Goal: Task Accomplishment & Management: Complete application form

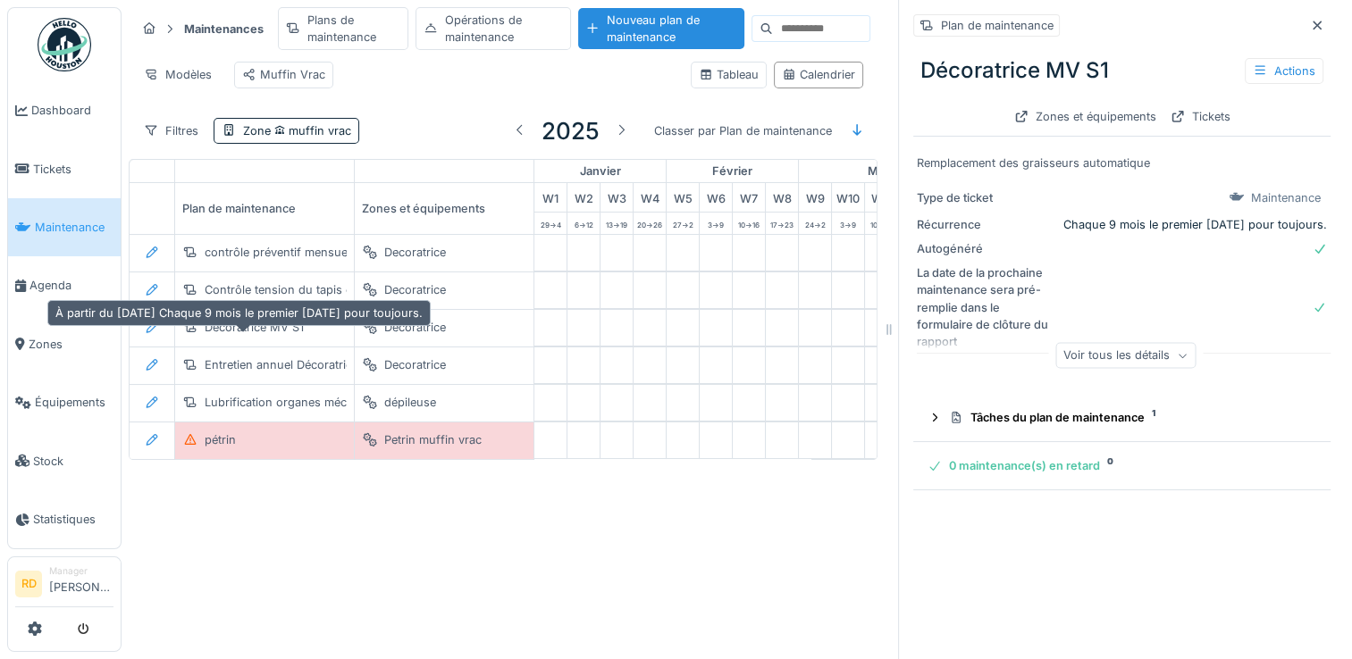
scroll to position [0, 743]
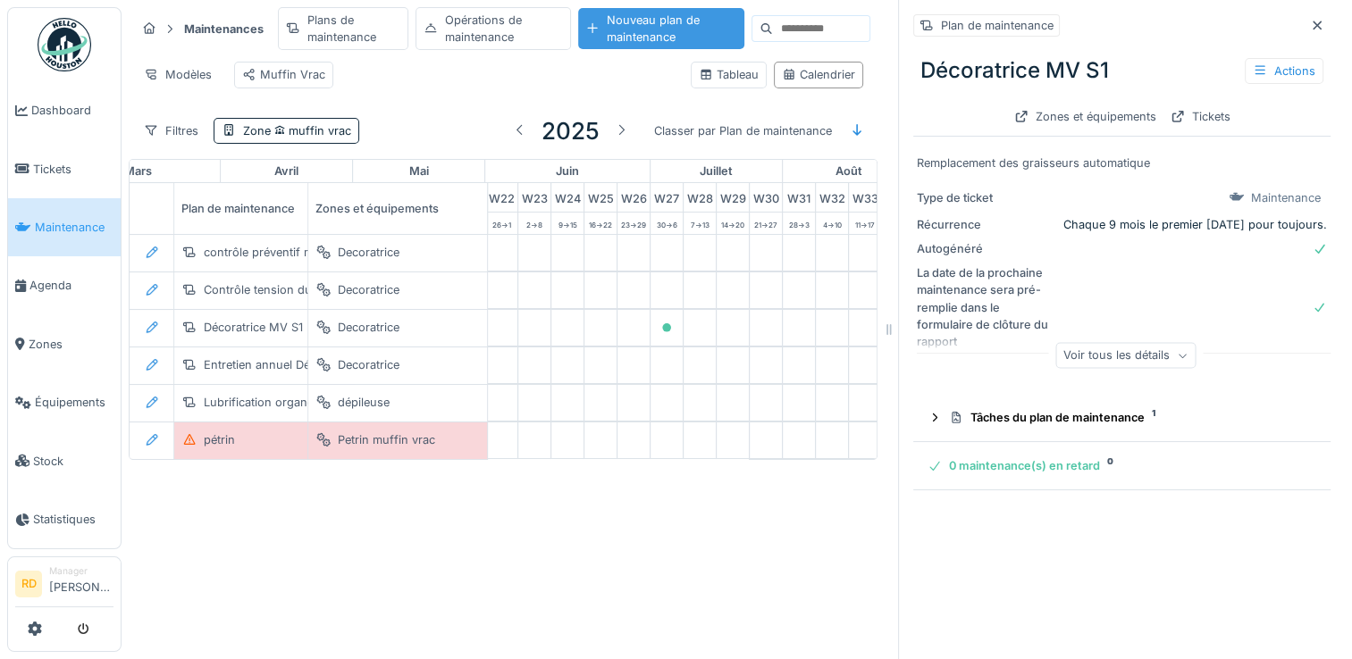
click at [646, 26] on div "Nouveau plan de maintenance" at bounding box center [661, 28] width 166 height 41
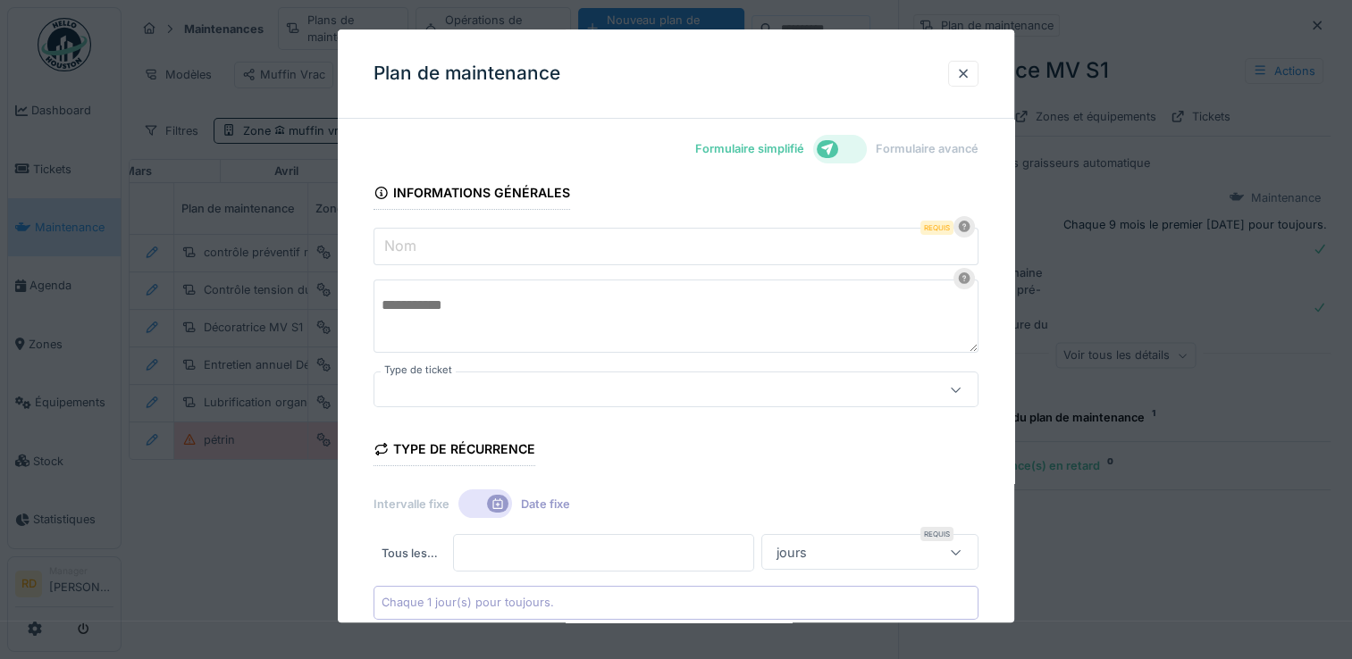
type input "***"
click at [567, 252] on input "Nom" at bounding box center [675, 247] width 605 height 38
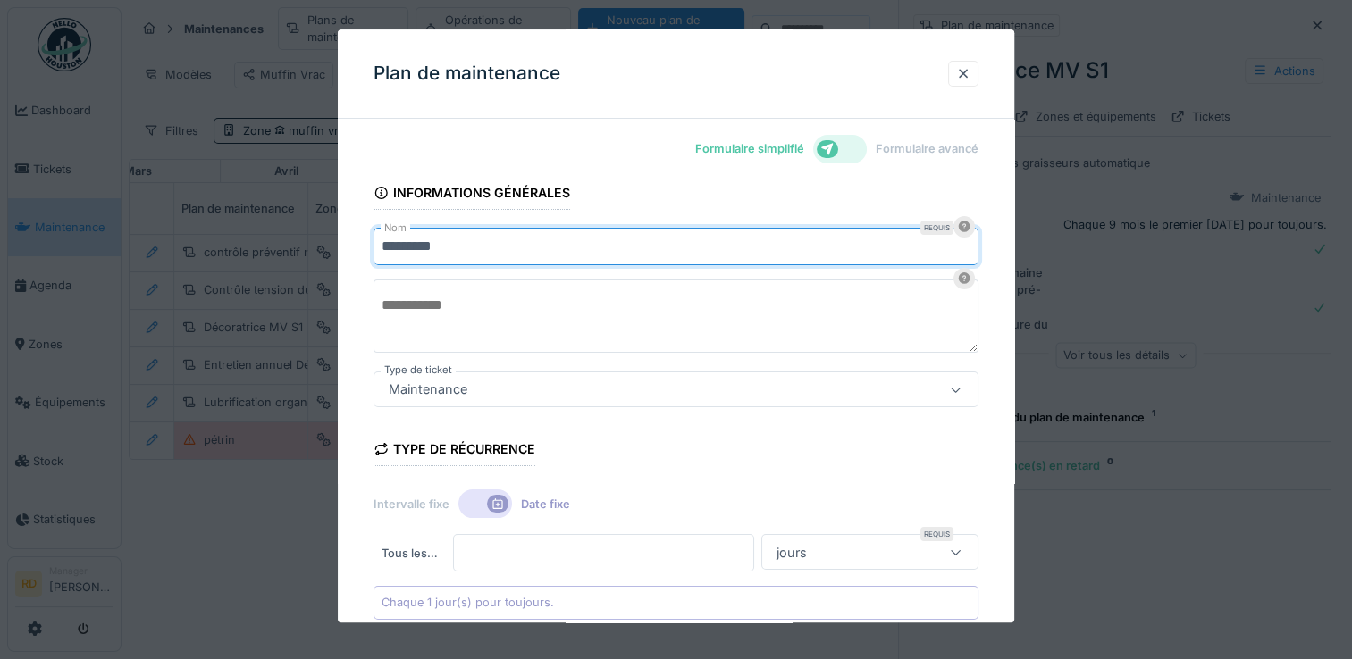
type input "*********"
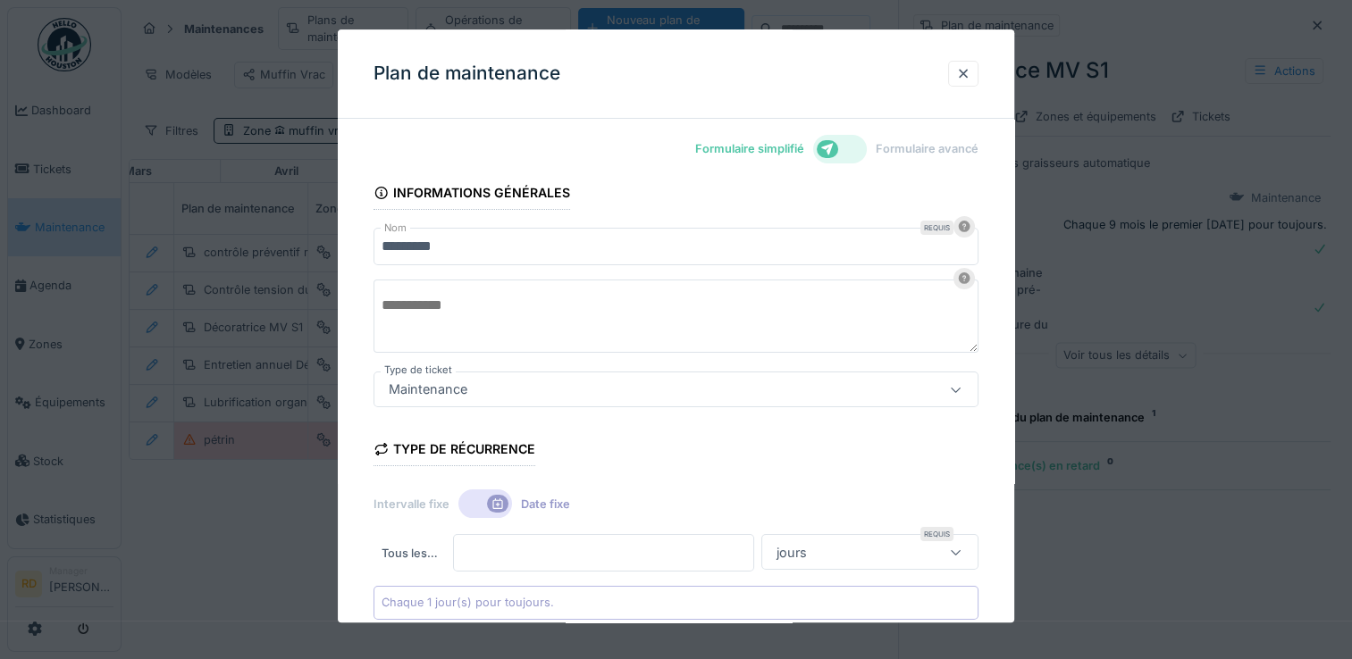
click at [448, 341] on textarea at bounding box center [675, 316] width 605 height 73
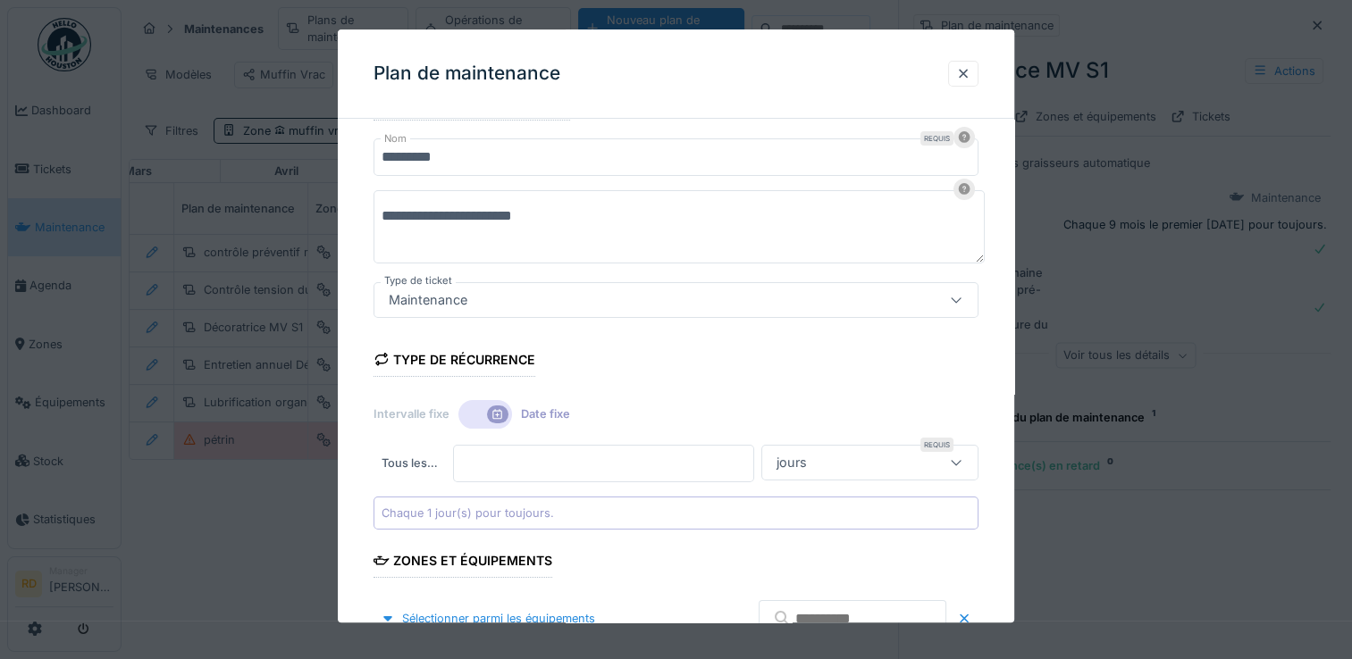
type textarea "**********"
click at [960, 465] on icon at bounding box center [956, 462] width 14 height 12
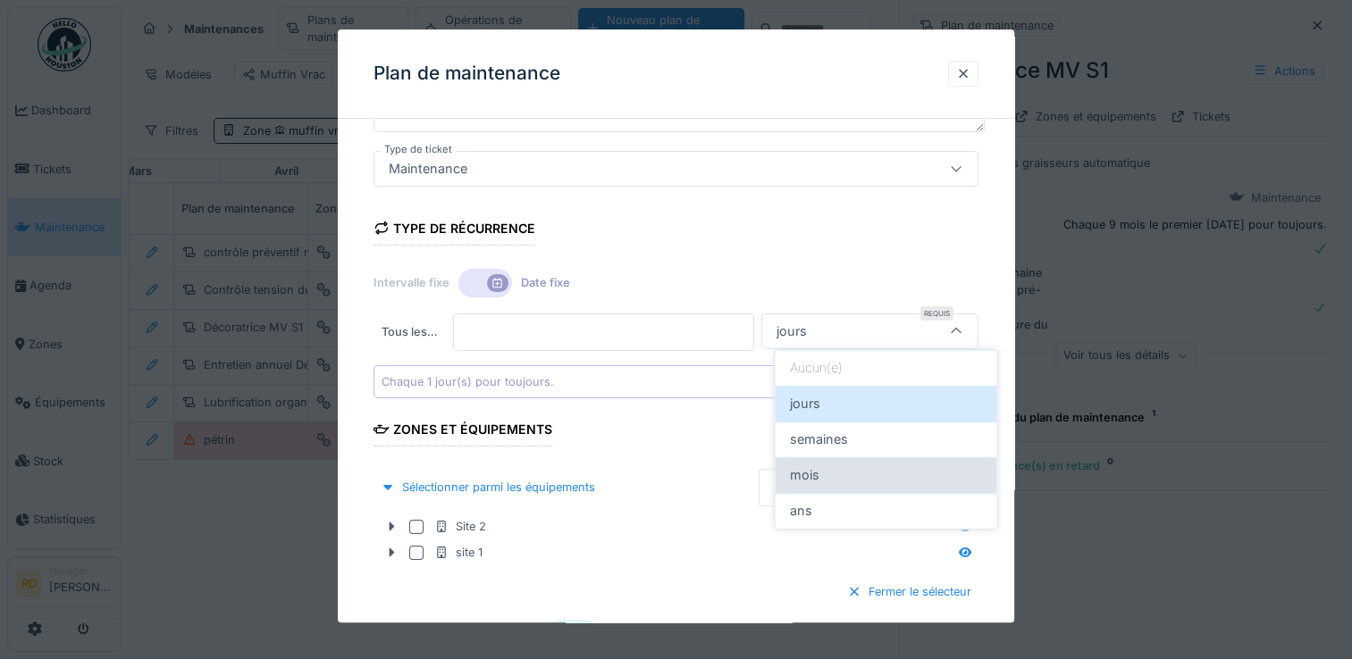
scroll to position [225, 0]
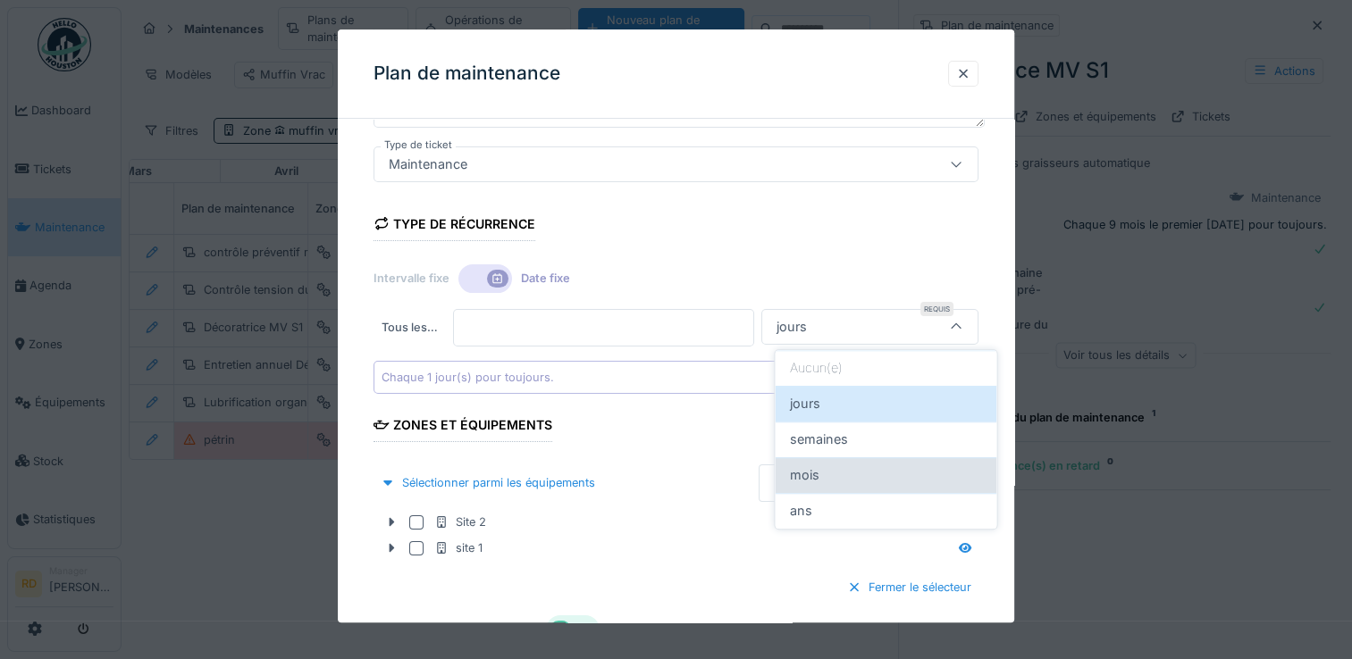
click at [886, 470] on div "mois" at bounding box center [885, 475] width 193 height 20
type input "*******"
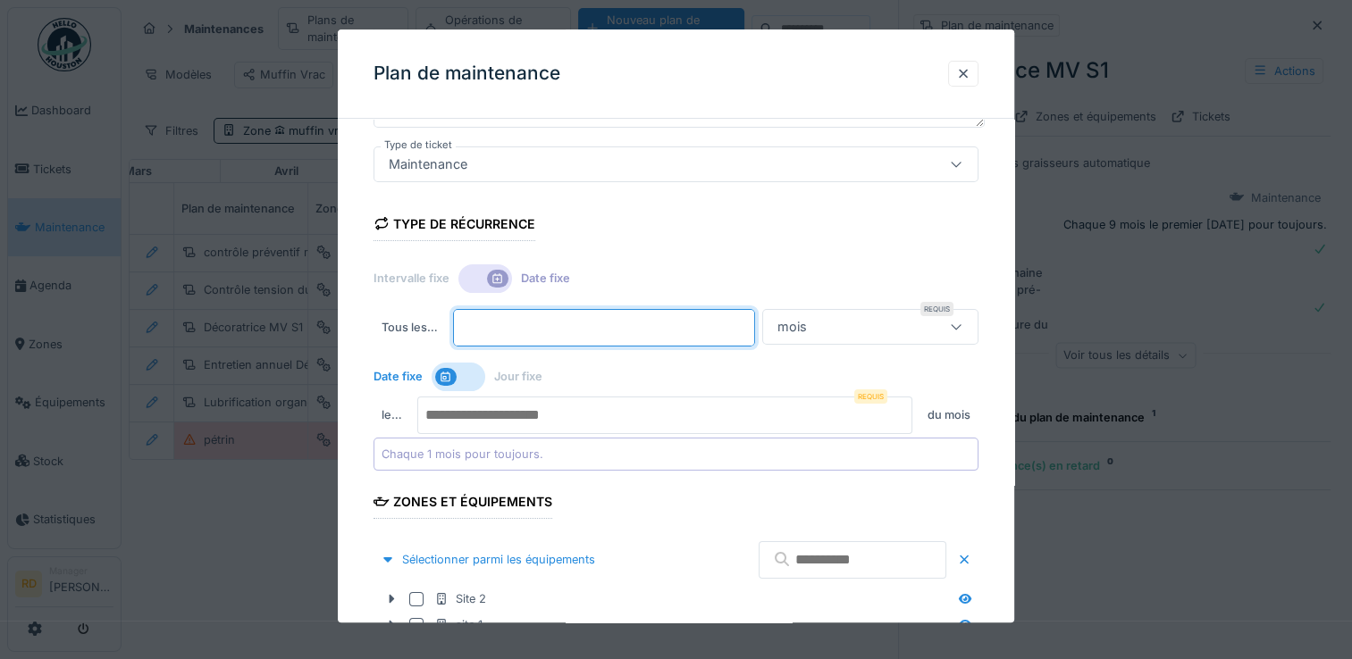
click at [494, 335] on input "*" at bounding box center [603, 328] width 301 height 38
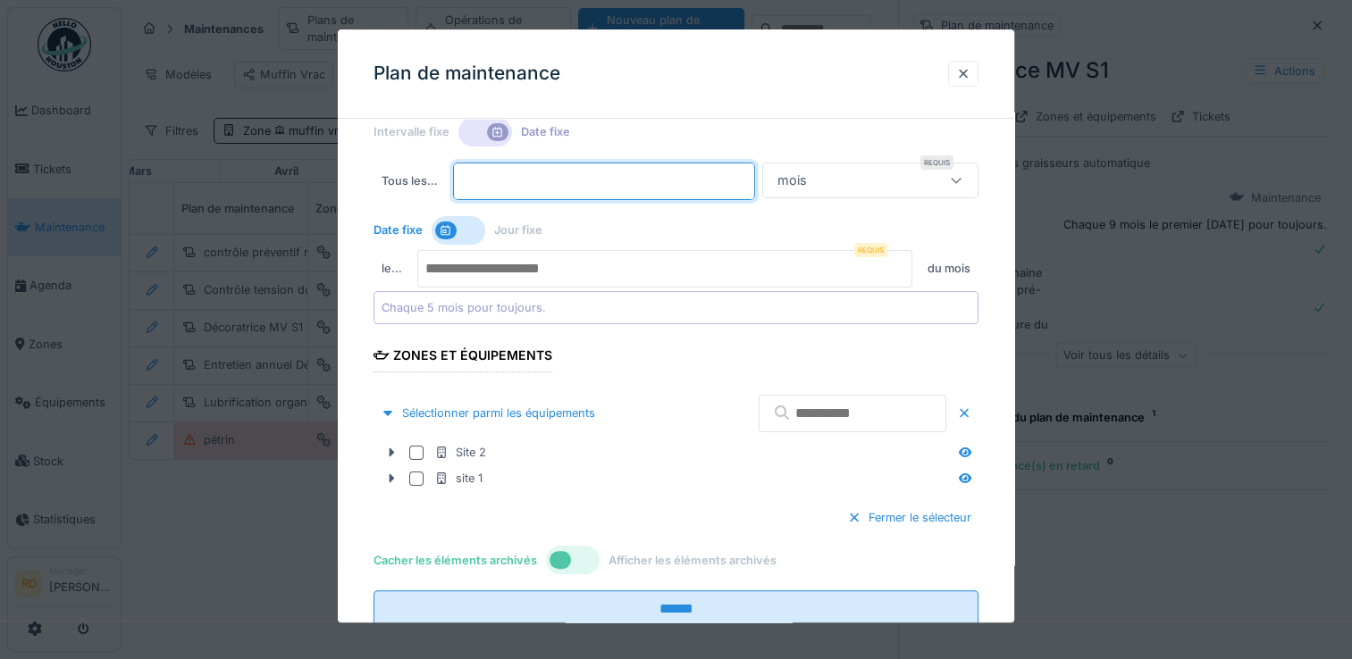
scroll to position [404, 0]
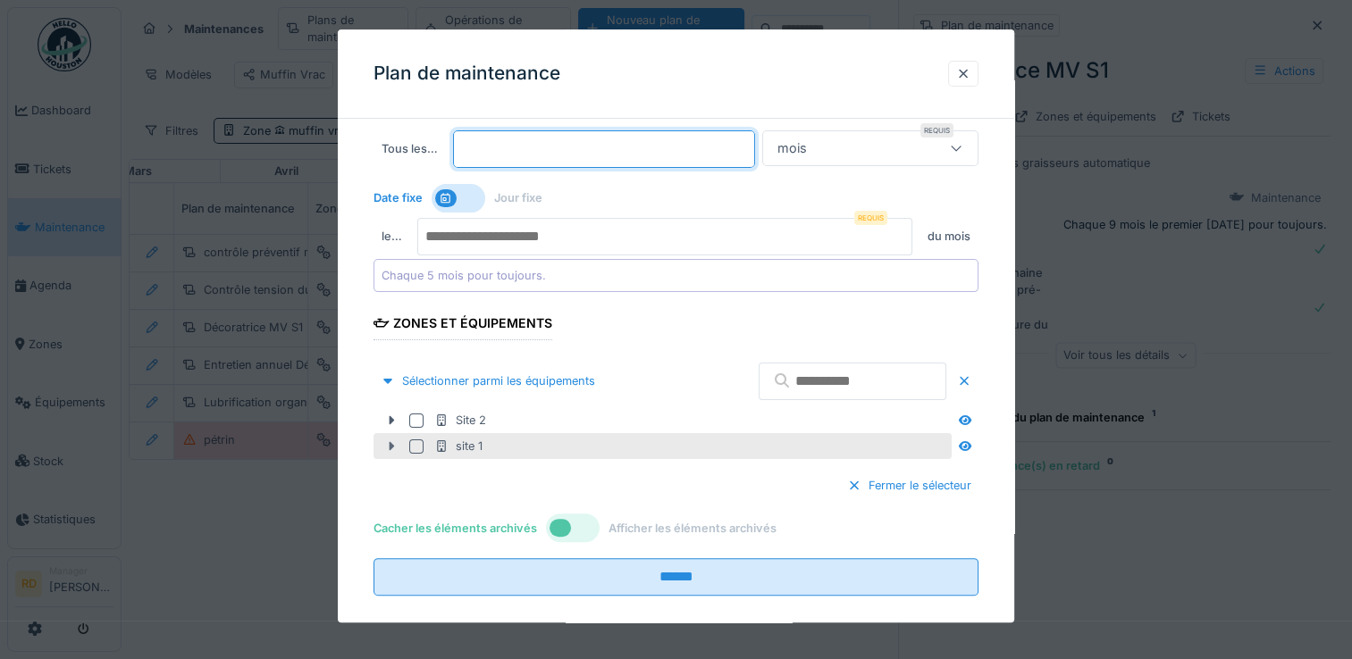
type input "*"
click at [398, 445] on icon at bounding box center [391, 446] width 14 height 12
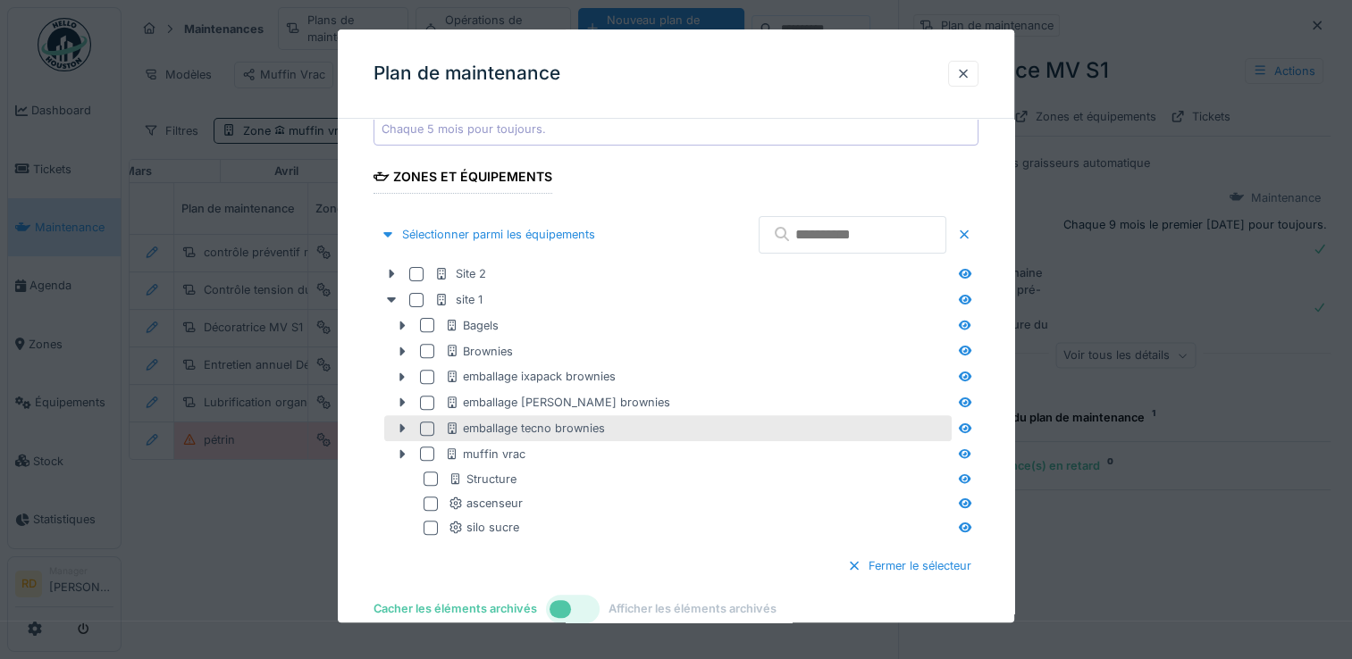
scroll to position [582, 0]
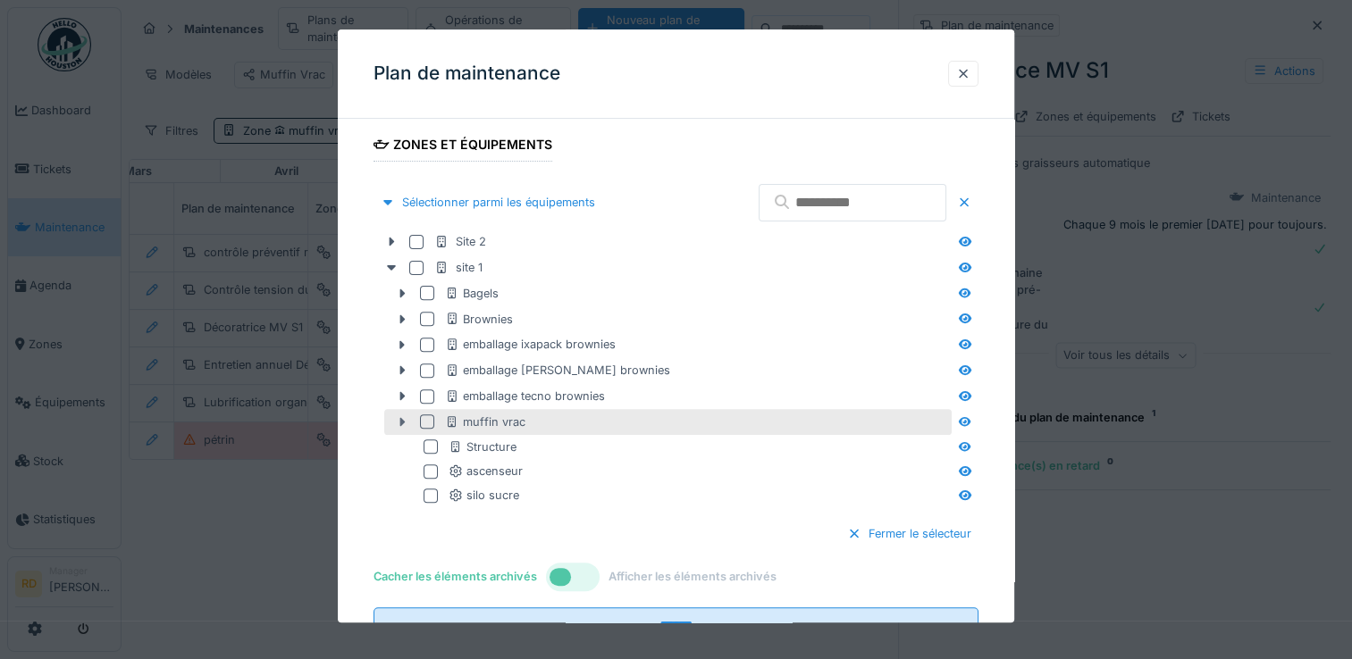
click at [405, 418] on icon at bounding box center [402, 422] width 14 height 12
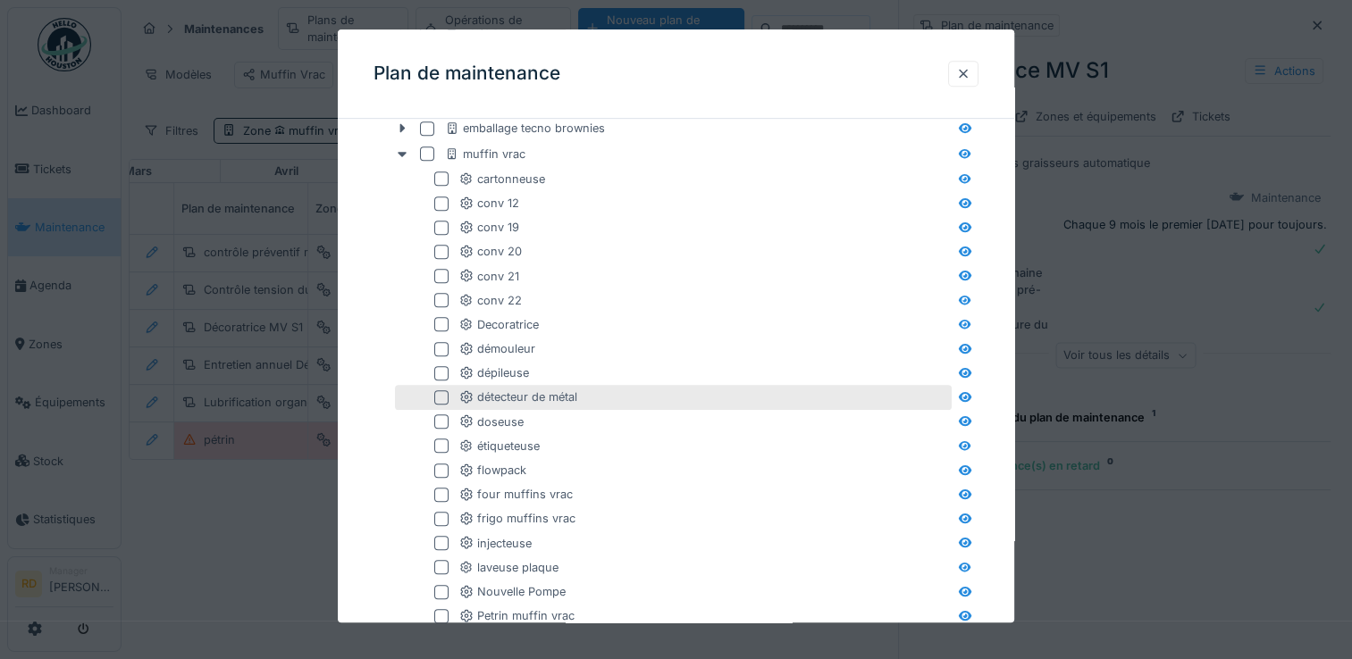
scroll to position [940, 0]
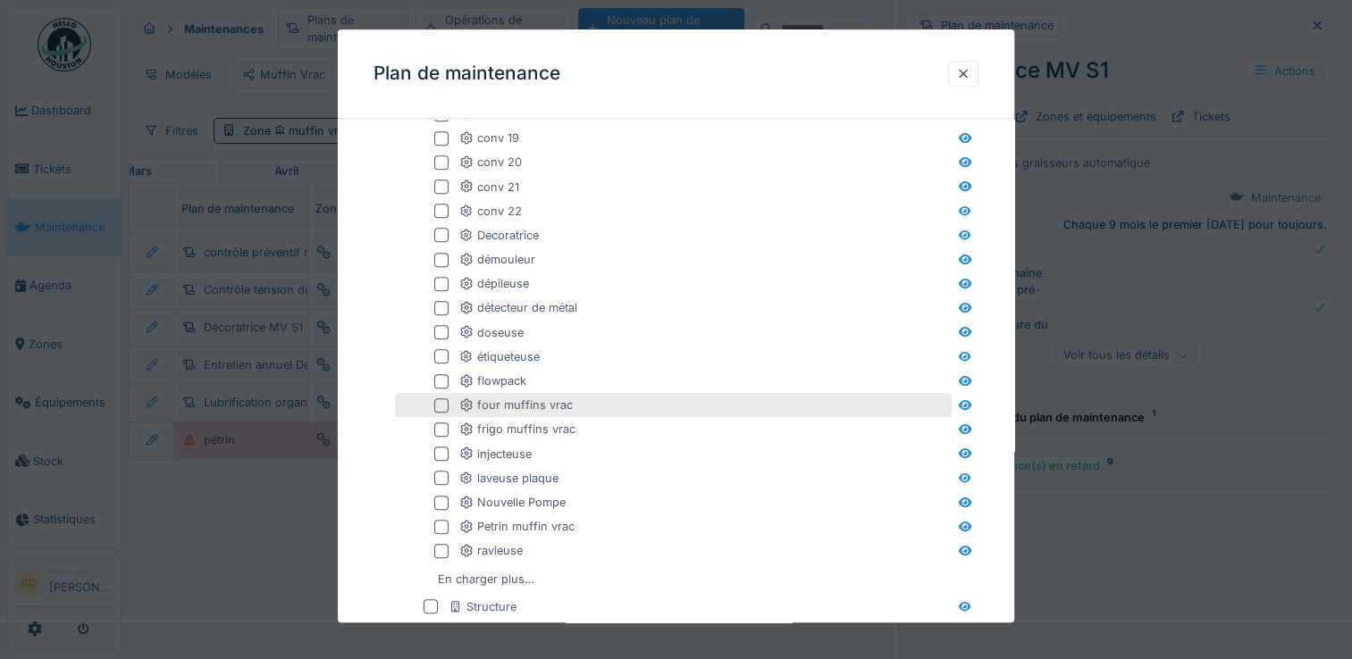
click at [443, 407] on div at bounding box center [441, 405] width 14 height 14
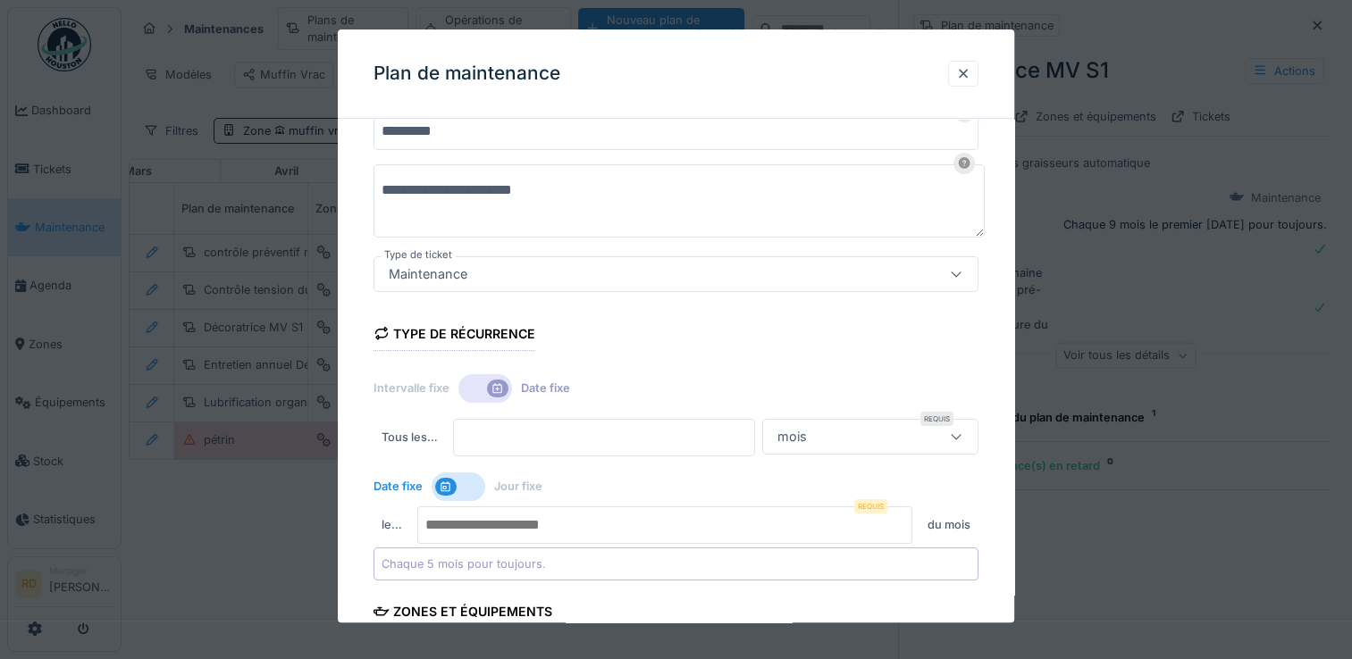
scroll to position [89, 0]
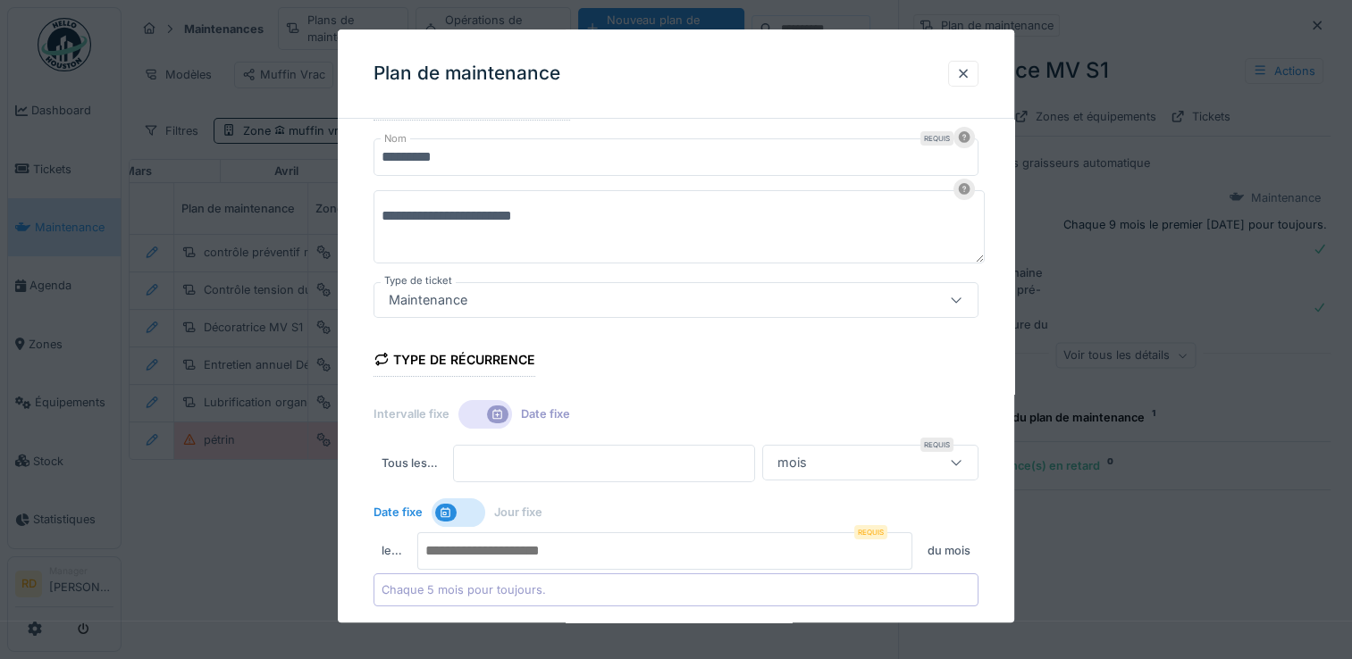
click at [615, 232] on textarea "**********" at bounding box center [678, 226] width 611 height 73
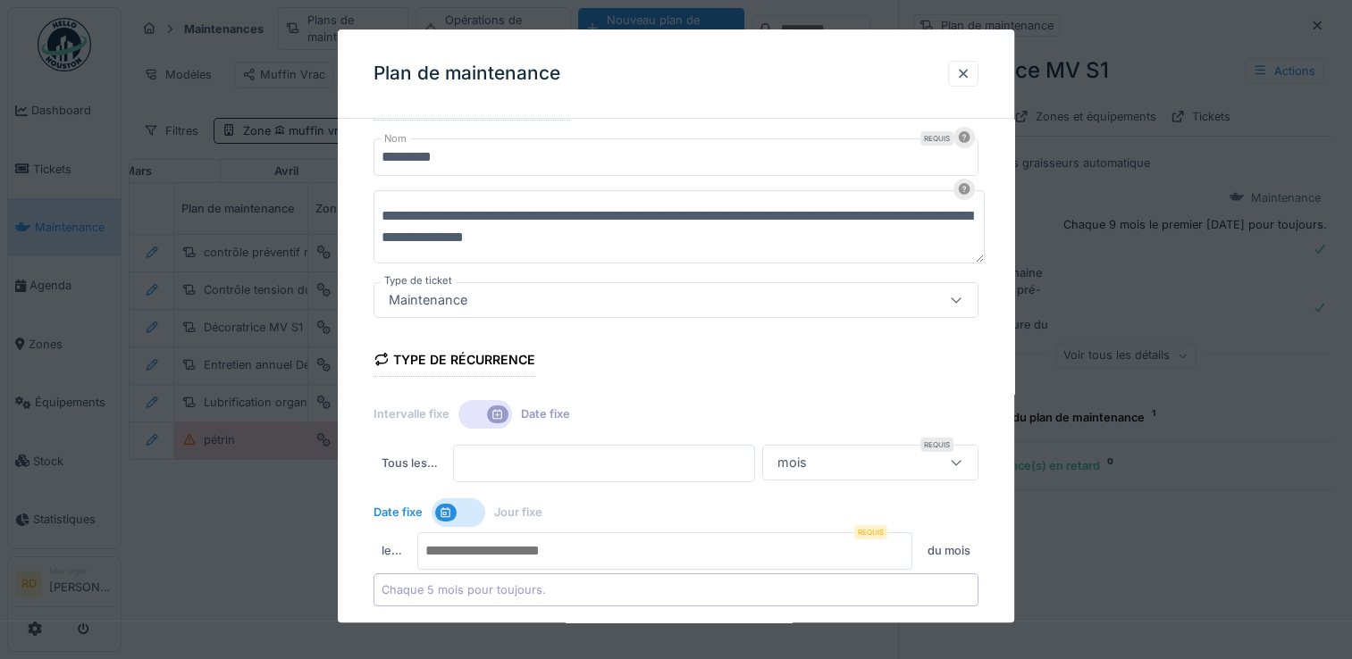
click at [748, 217] on textarea "**********" at bounding box center [678, 226] width 611 height 73
click at [817, 215] on textarea "**********" at bounding box center [678, 226] width 611 height 73
click at [649, 239] on textarea "**********" at bounding box center [678, 226] width 611 height 73
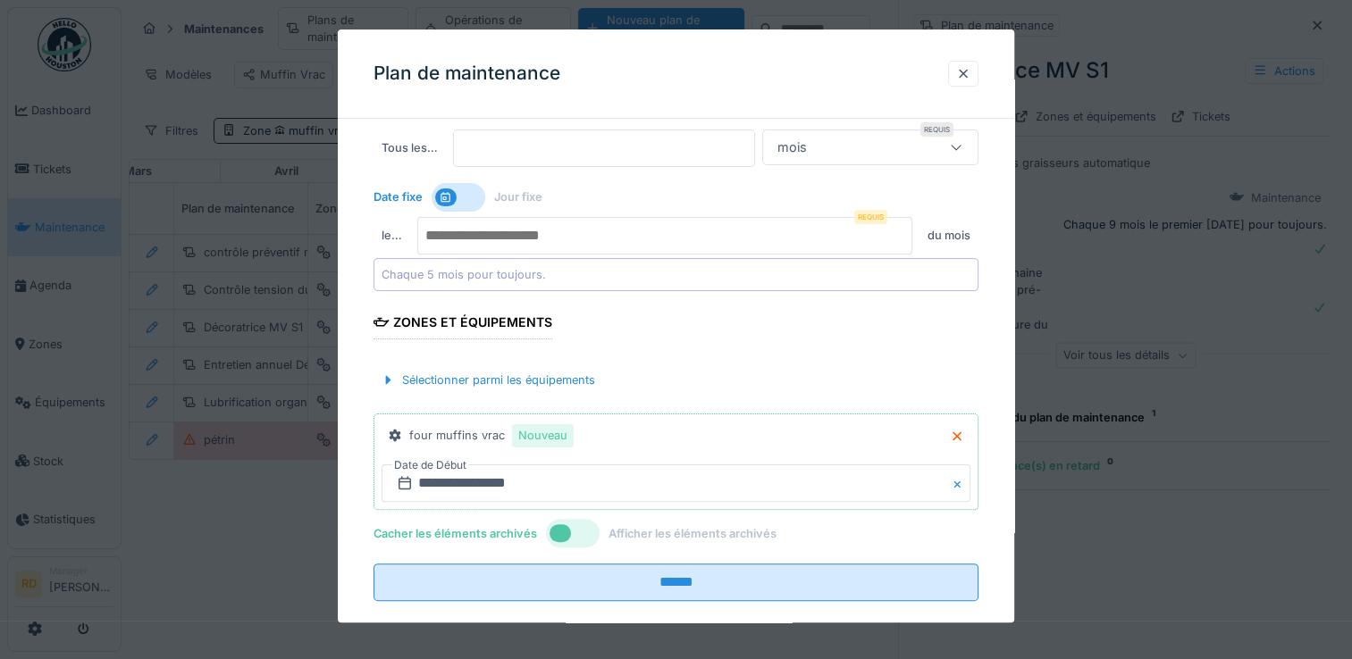
scroll to position [429, 0]
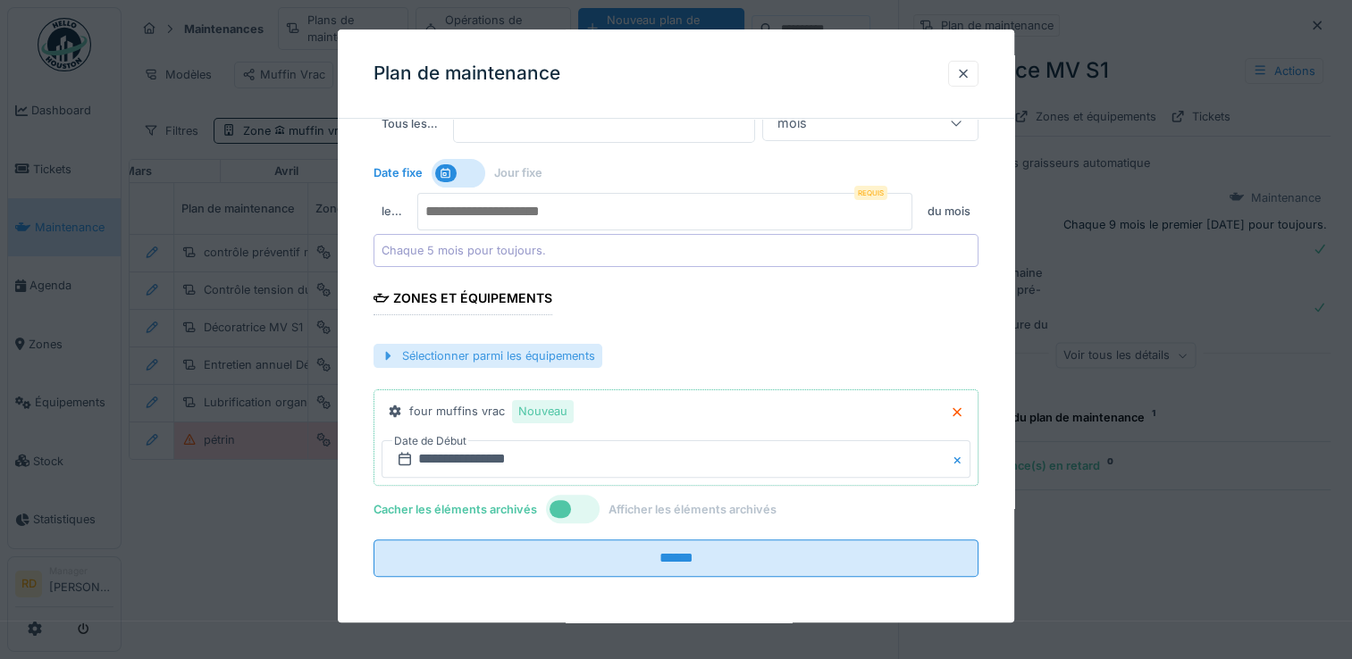
type textarea "**********"
click at [580, 355] on div "Sélectionner parmi les équipements" at bounding box center [487, 356] width 229 height 24
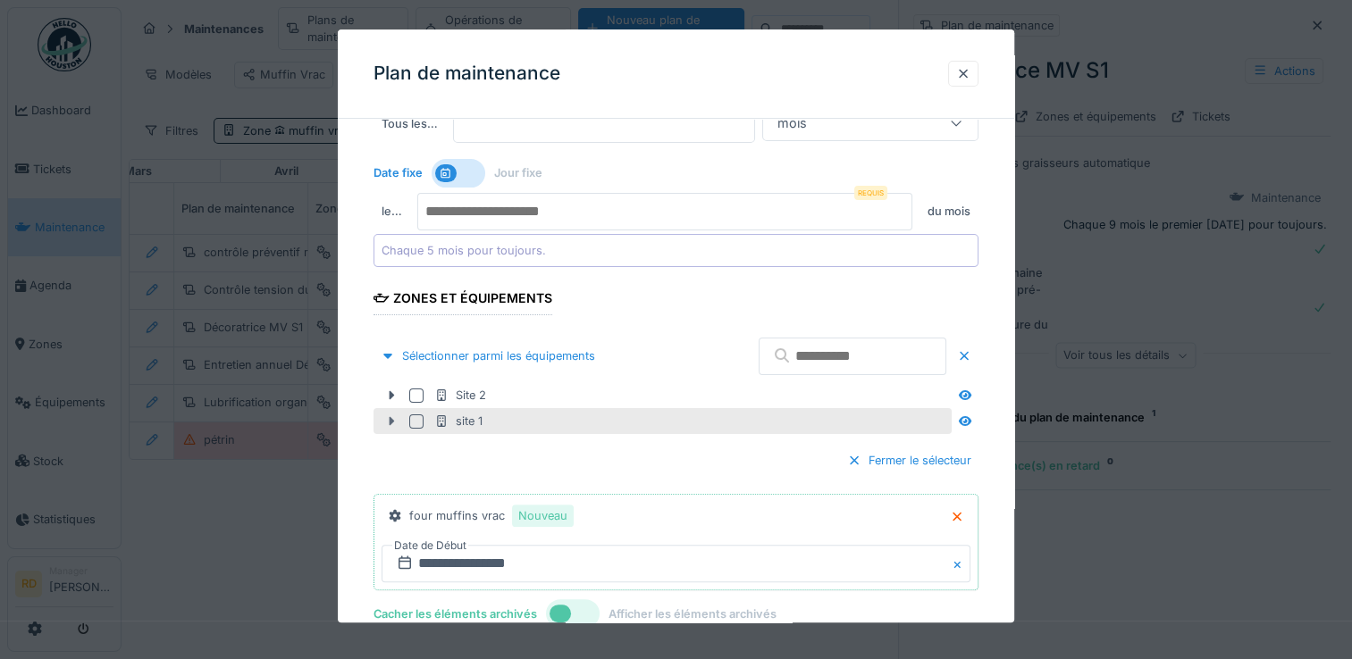
click at [397, 418] on icon at bounding box center [391, 421] width 14 height 12
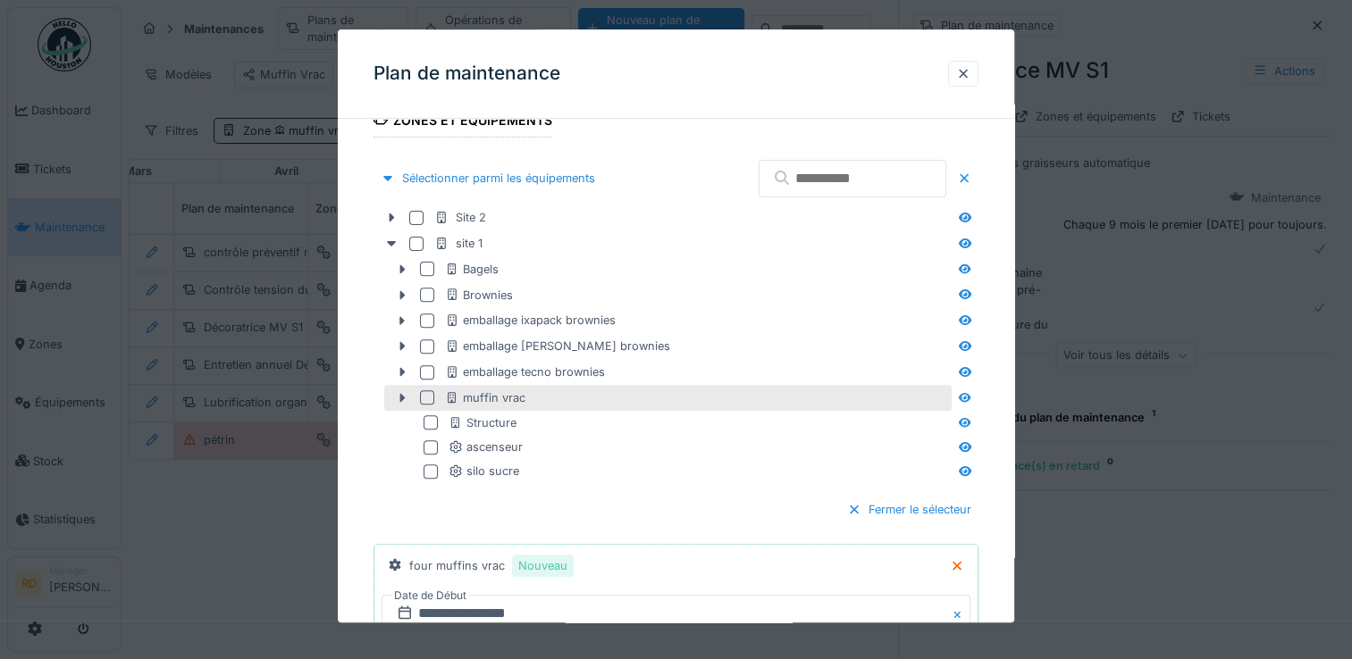
scroll to position [607, 0]
click at [395, 396] on icon at bounding box center [402, 397] width 14 height 12
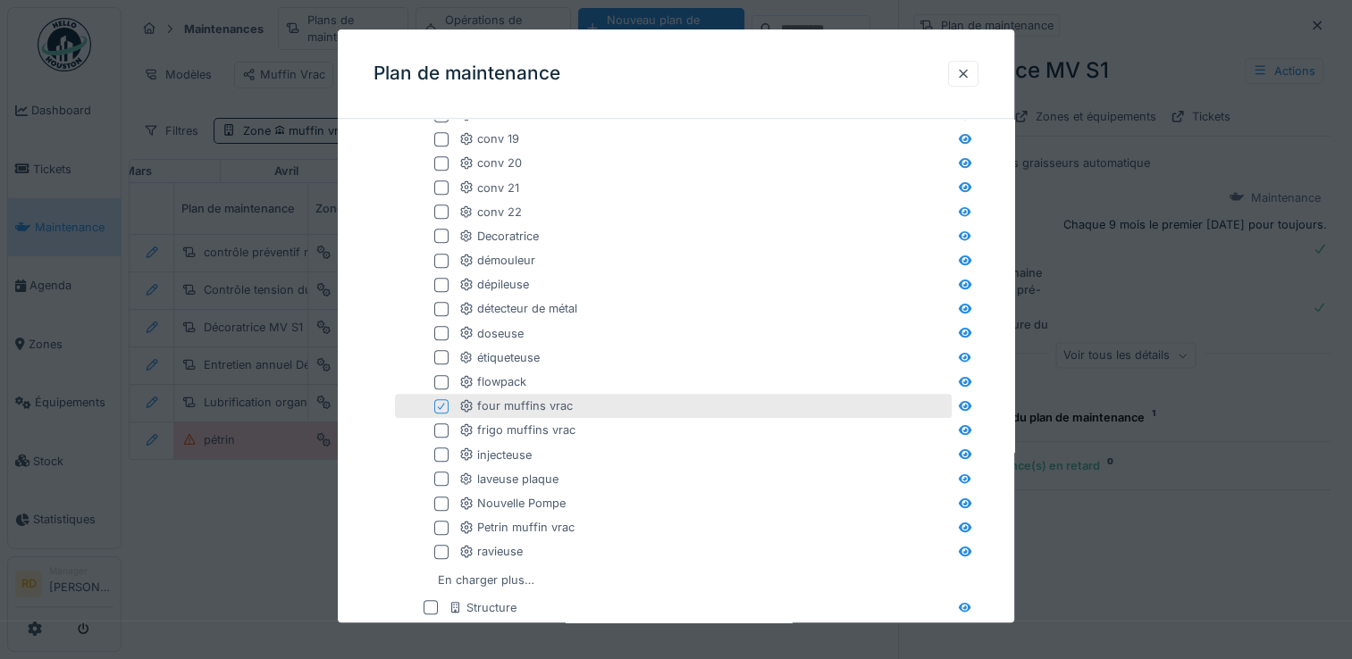
scroll to position [1278, 0]
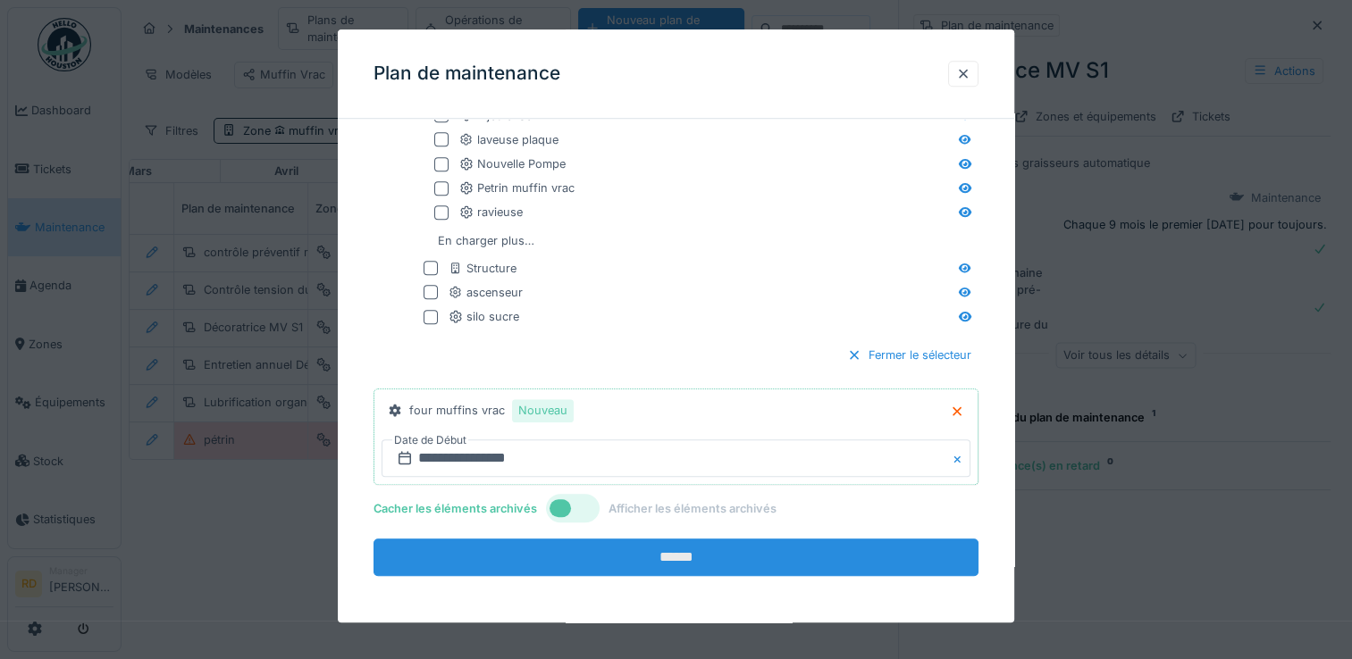
click at [668, 556] on input "******" at bounding box center [675, 559] width 605 height 38
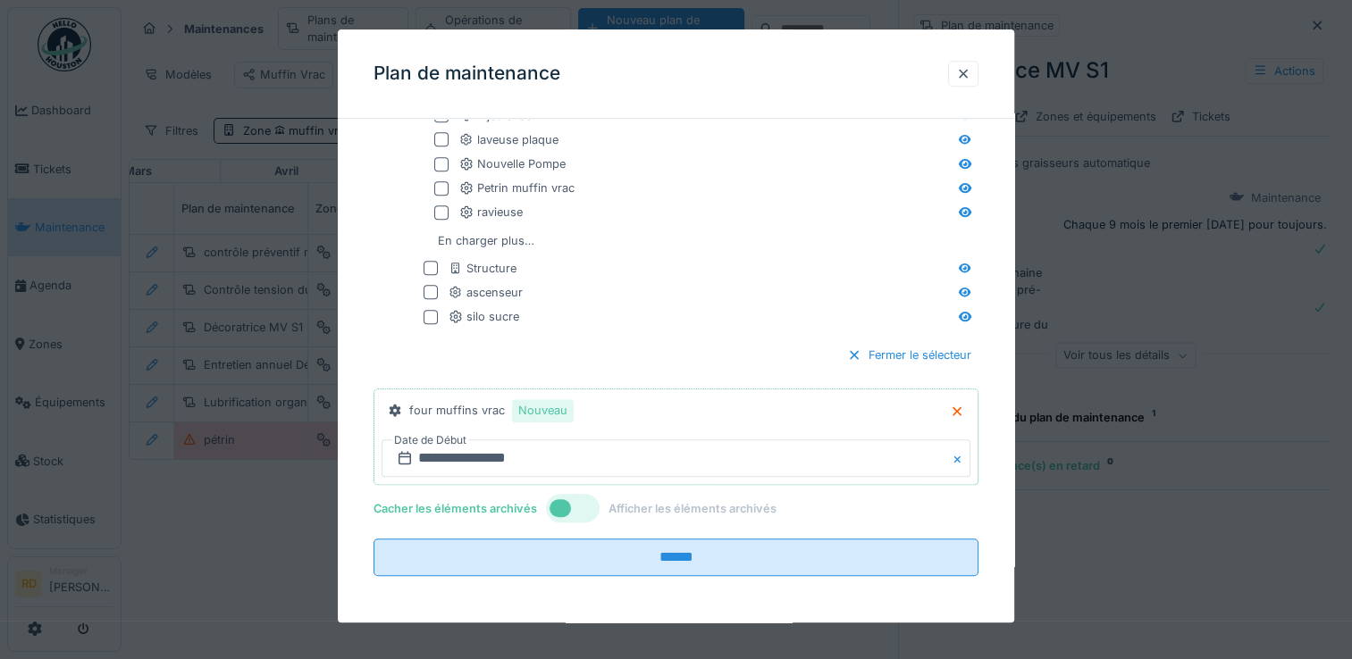
scroll to position [590, 0]
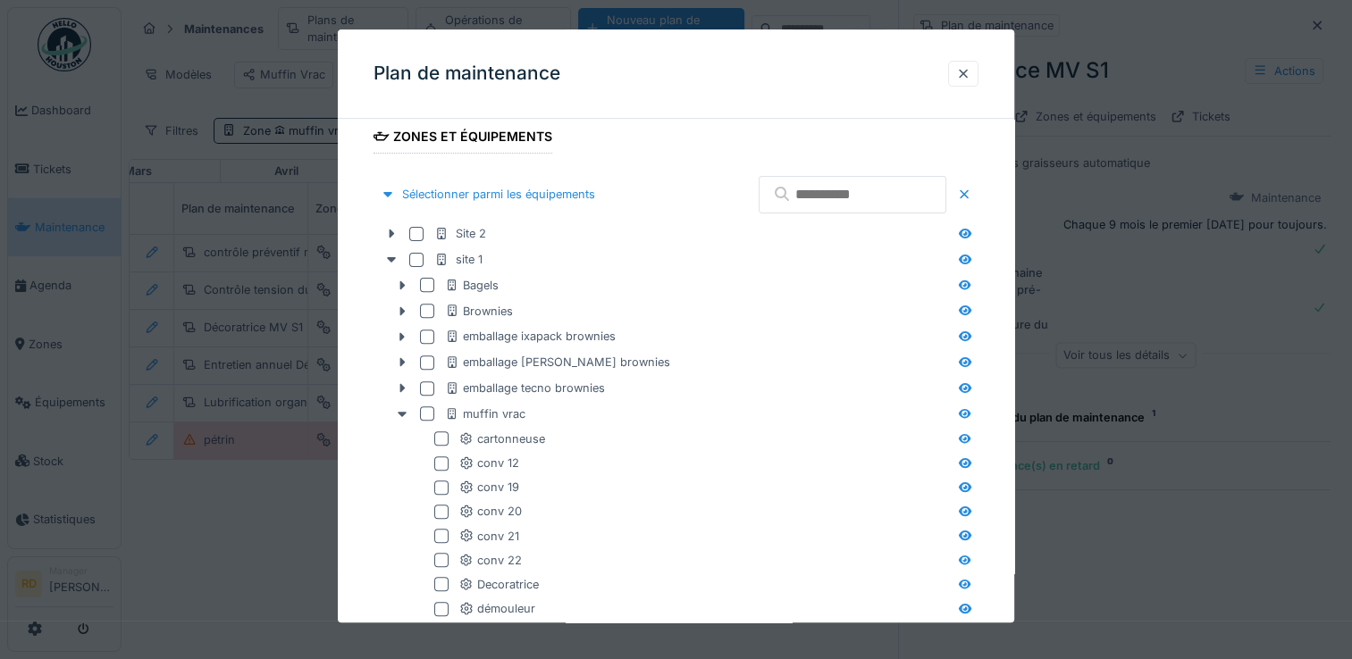
click at [569, 88] on div "Plan de maintenance" at bounding box center [676, 73] width 676 height 89
click at [581, 70] on div "Plan de maintenance" at bounding box center [676, 73] width 676 height 89
click at [542, 104] on div "Plan de maintenance" at bounding box center [676, 73] width 676 height 89
click at [970, 76] on div at bounding box center [963, 73] width 14 height 17
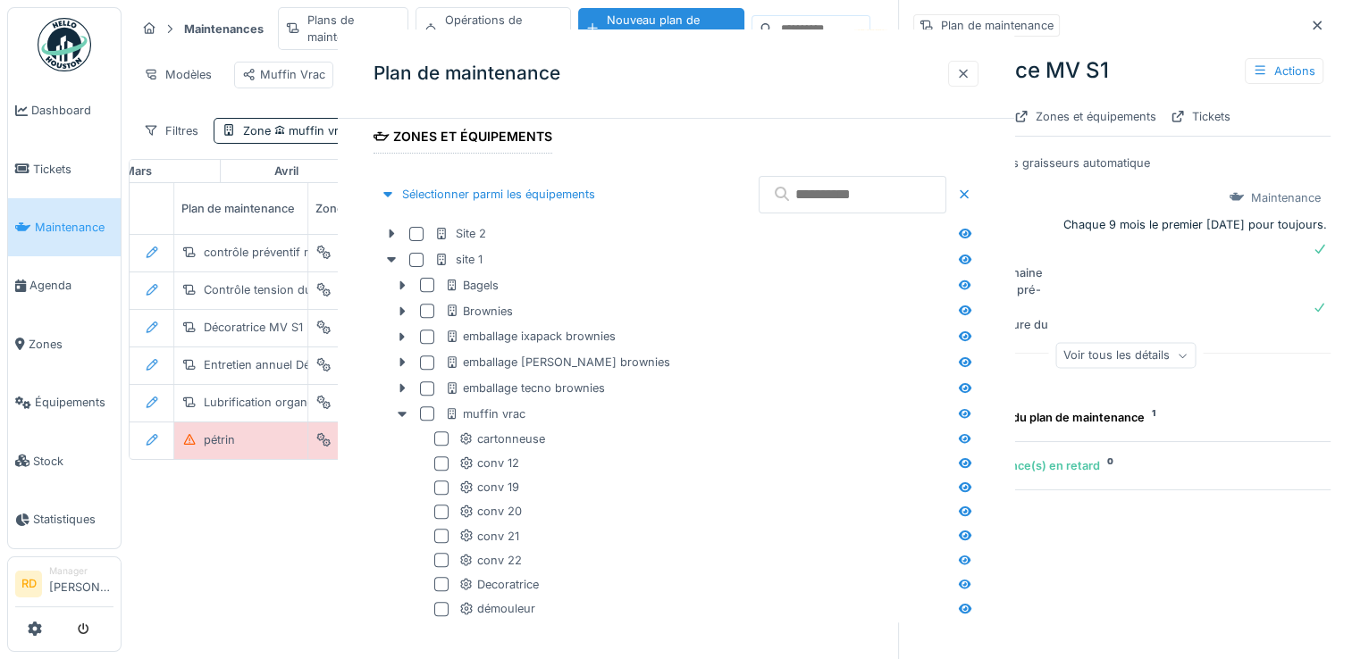
scroll to position [0, 0]
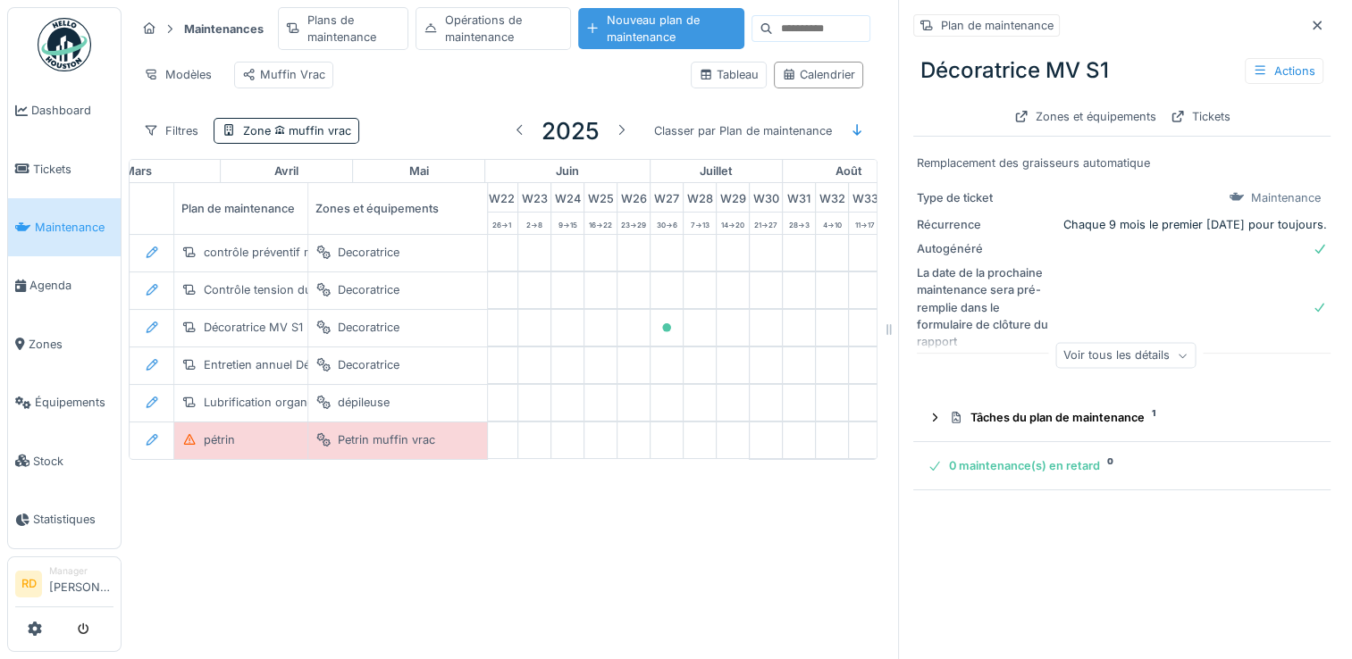
click at [652, 35] on div "Nouveau plan de maintenance" at bounding box center [661, 28] width 166 height 41
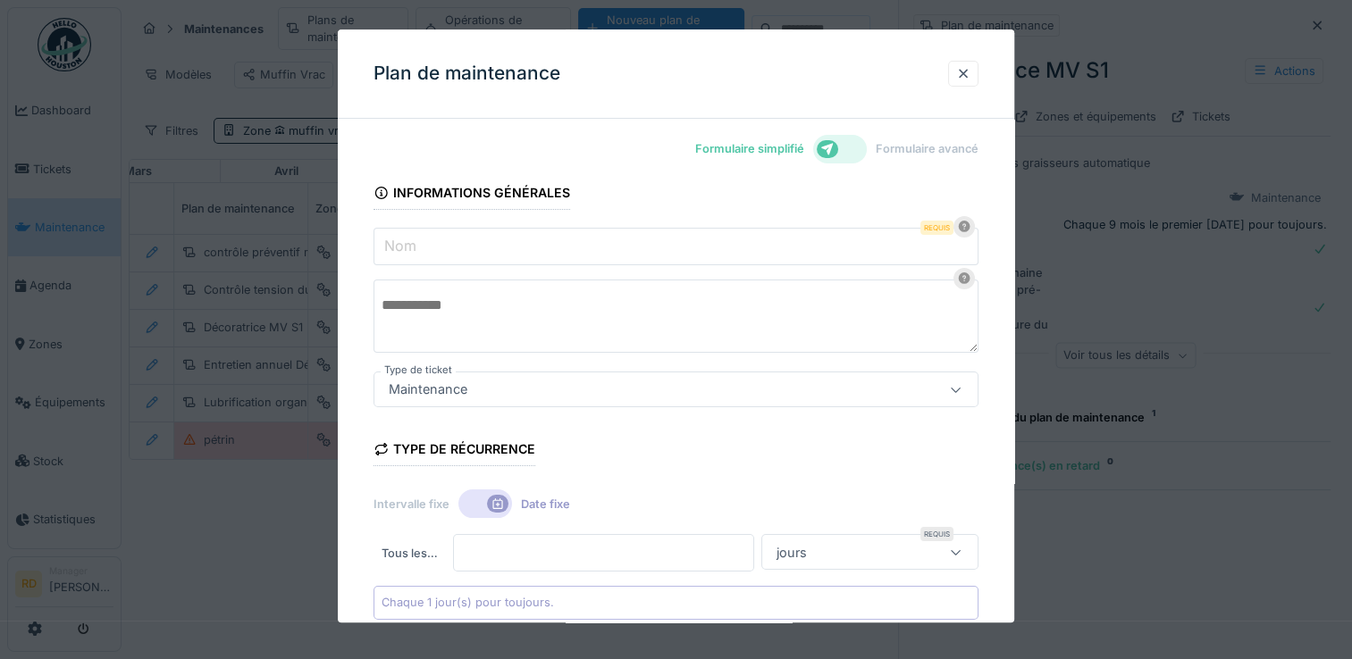
click at [627, 243] on input "Nom" at bounding box center [675, 247] width 605 height 38
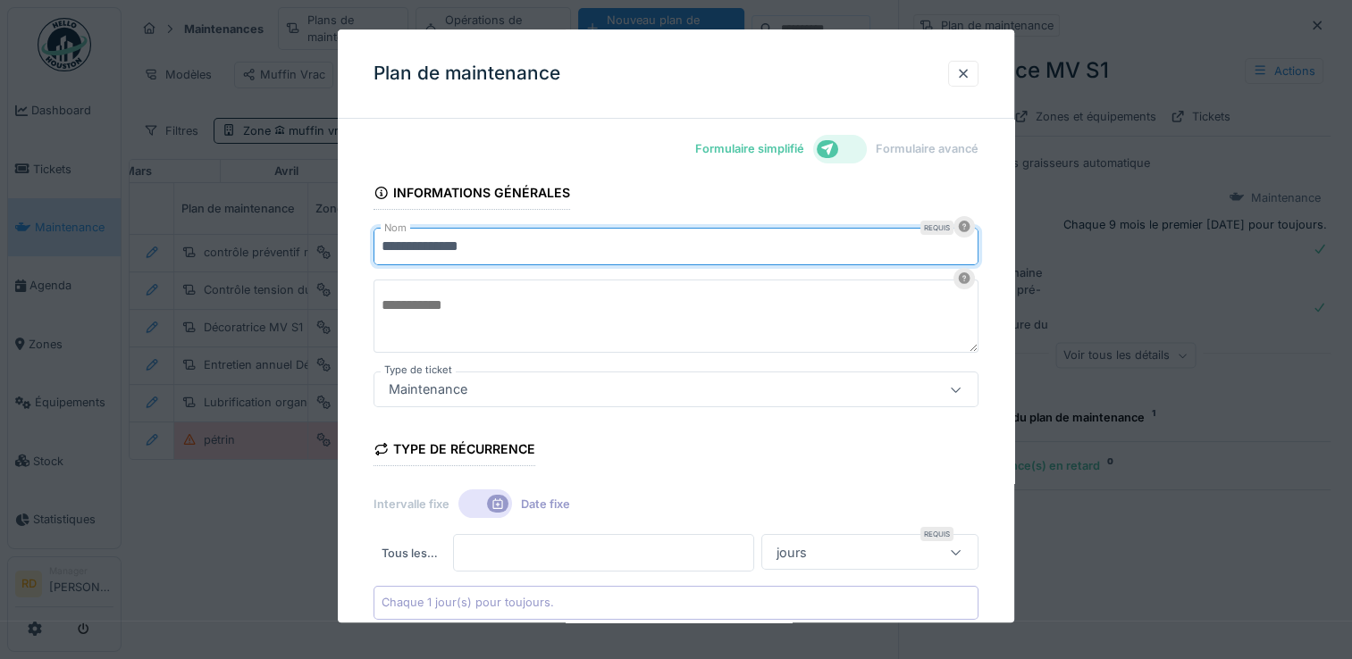
type input "**********"
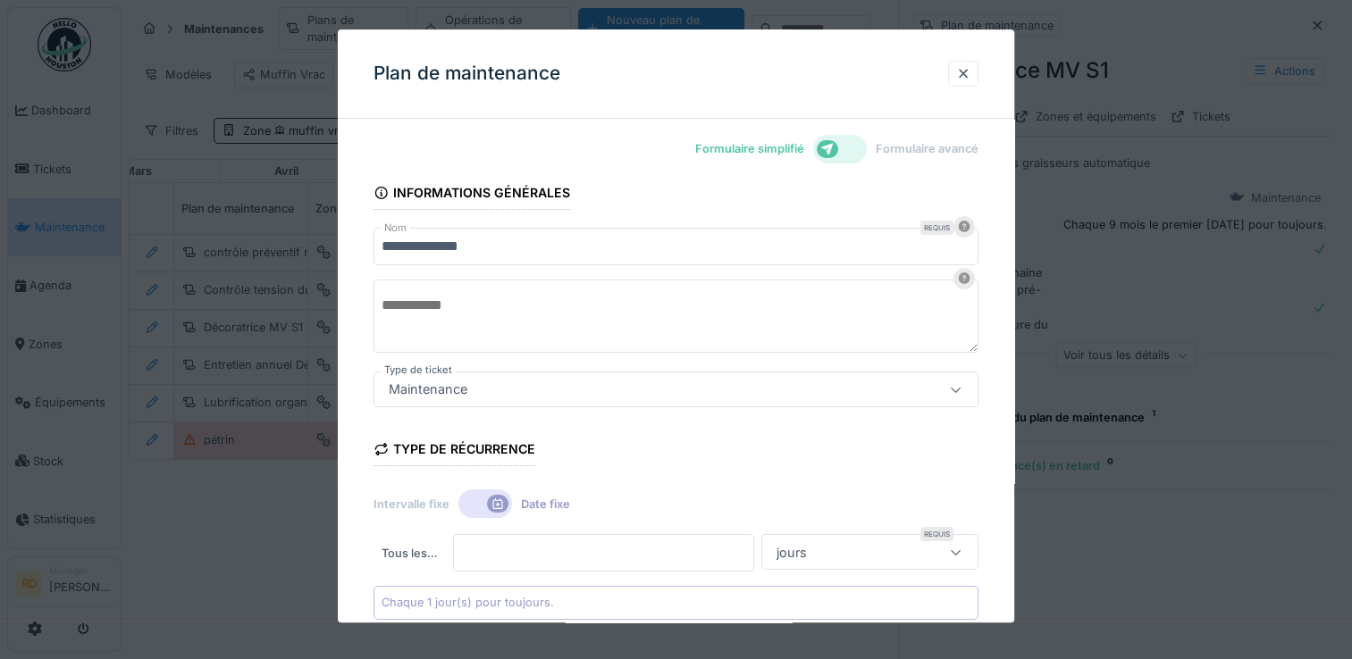
click at [600, 290] on textarea at bounding box center [675, 316] width 605 height 73
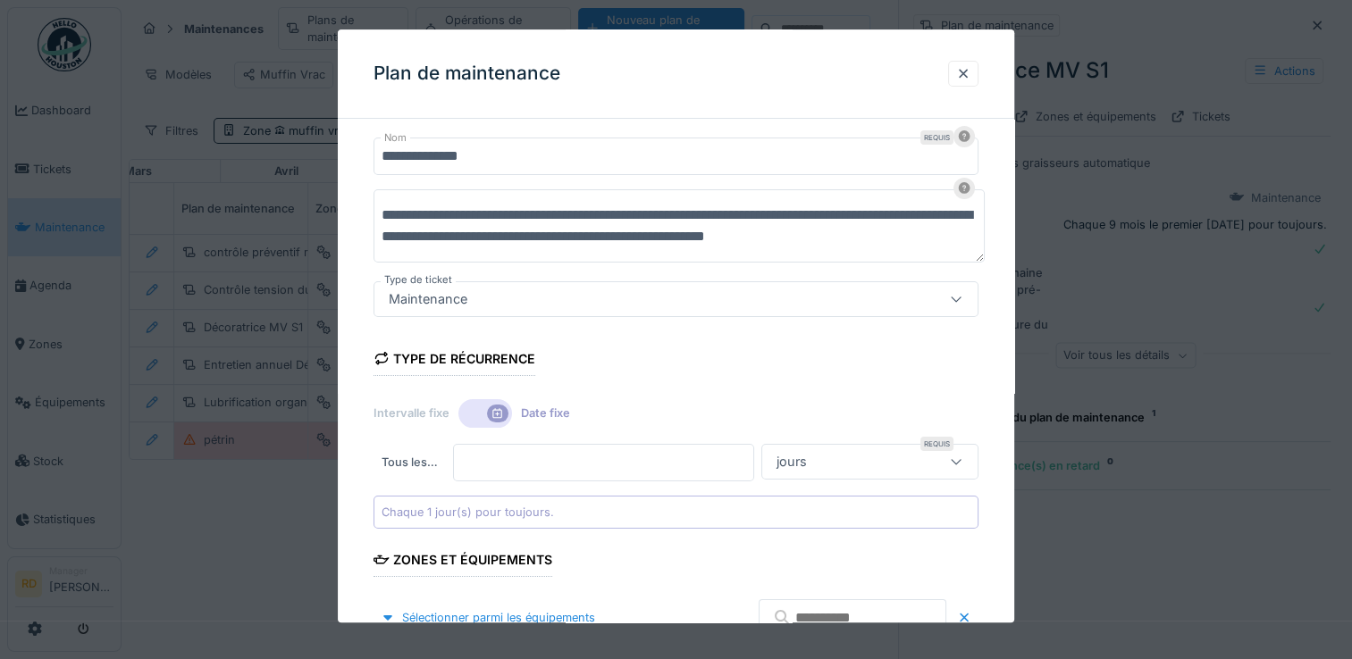
scroll to position [179, 0]
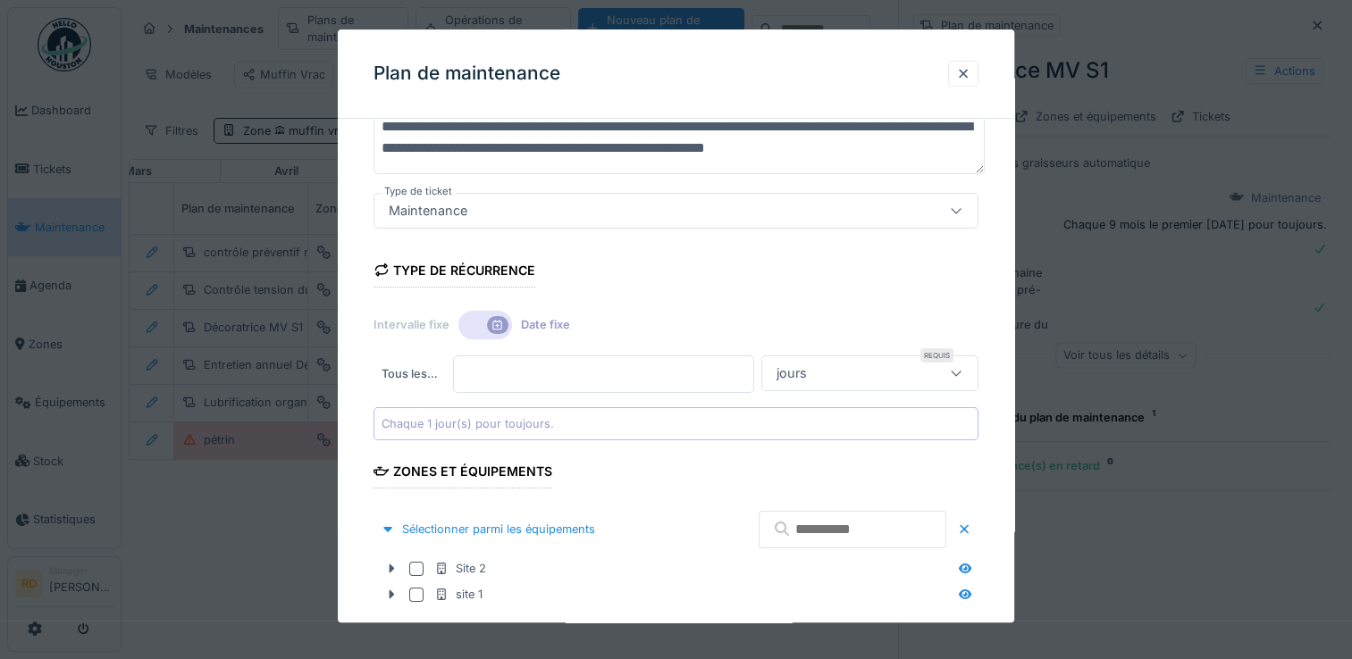
type textarea "**********"
click at [954, 375] on icon at bounding box center [956, 373] width 14 height 12
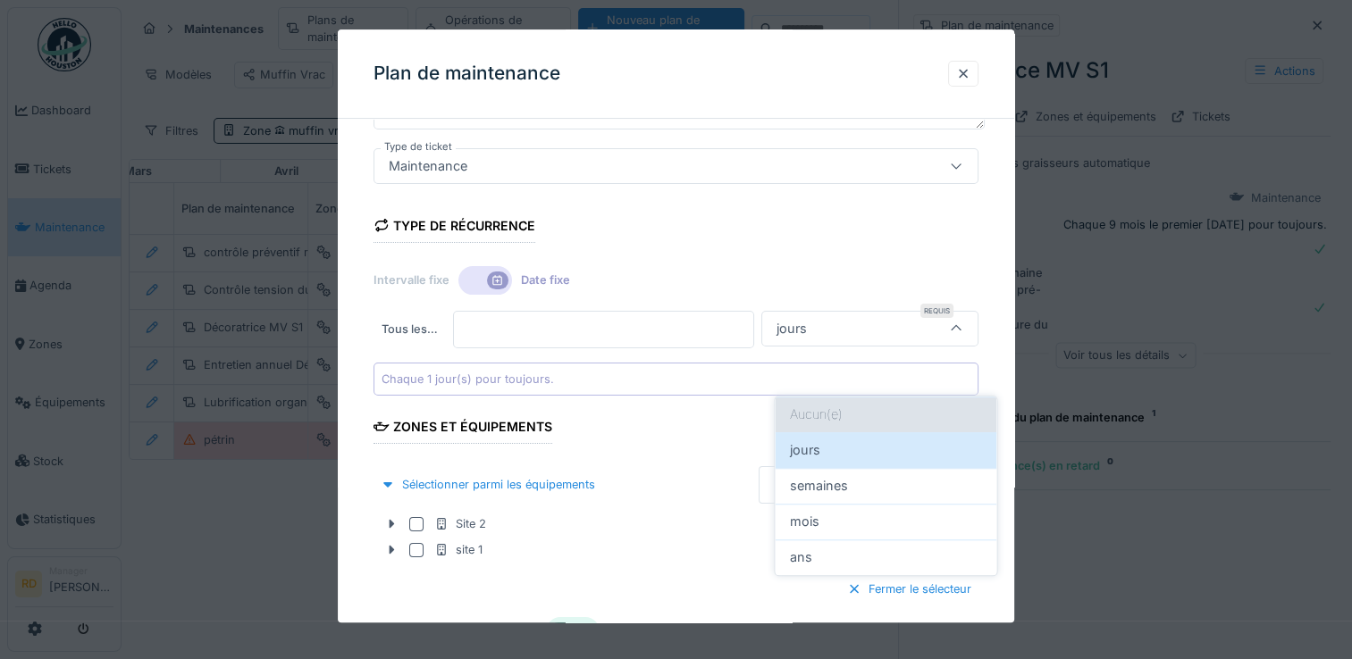
scroll to position [225, 0]
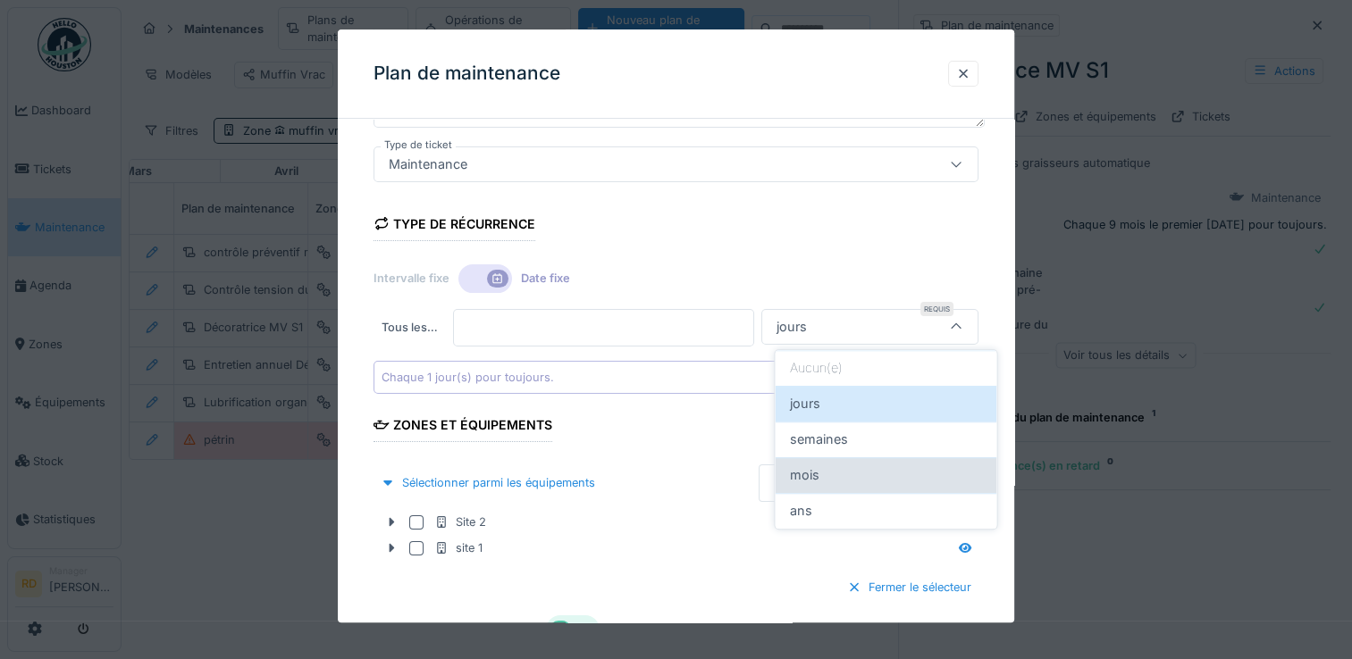
click at [840, 472] on div "mois" at bounding box center [885, 475] width 193 height 20
type input "*******"
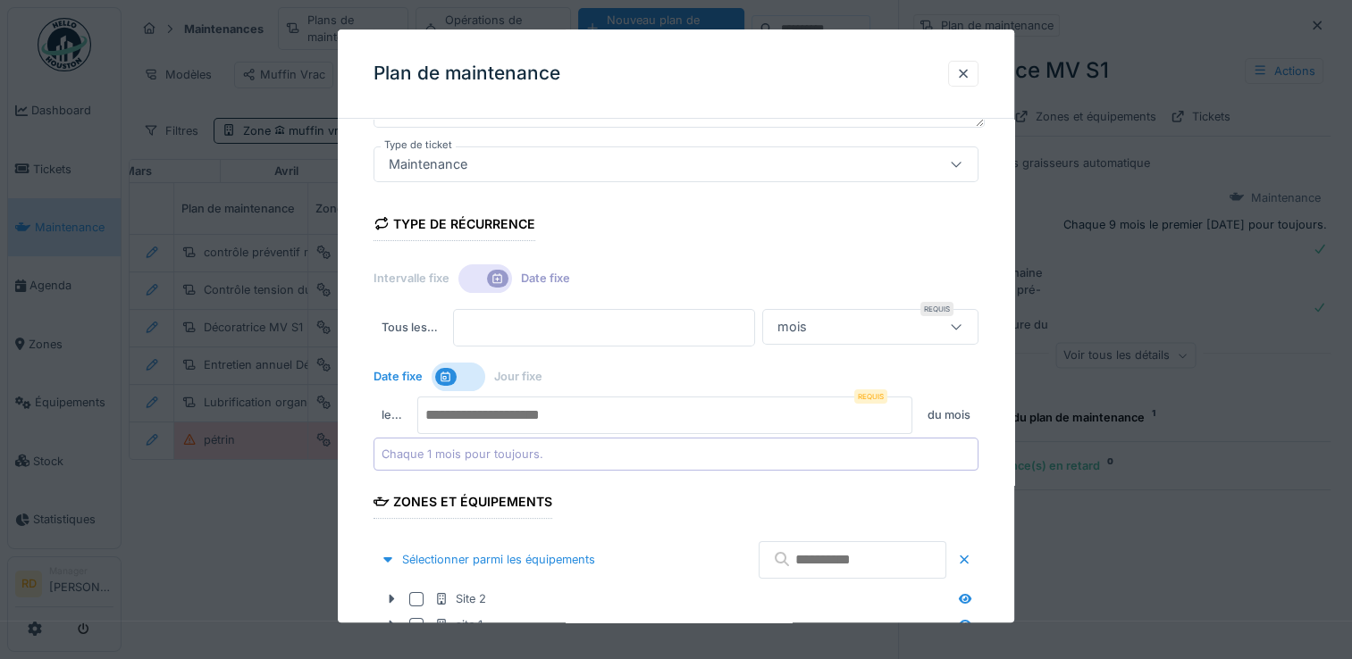
click at [511, 337] on input "*" at bounding box center [603, 328] width 301 height 38
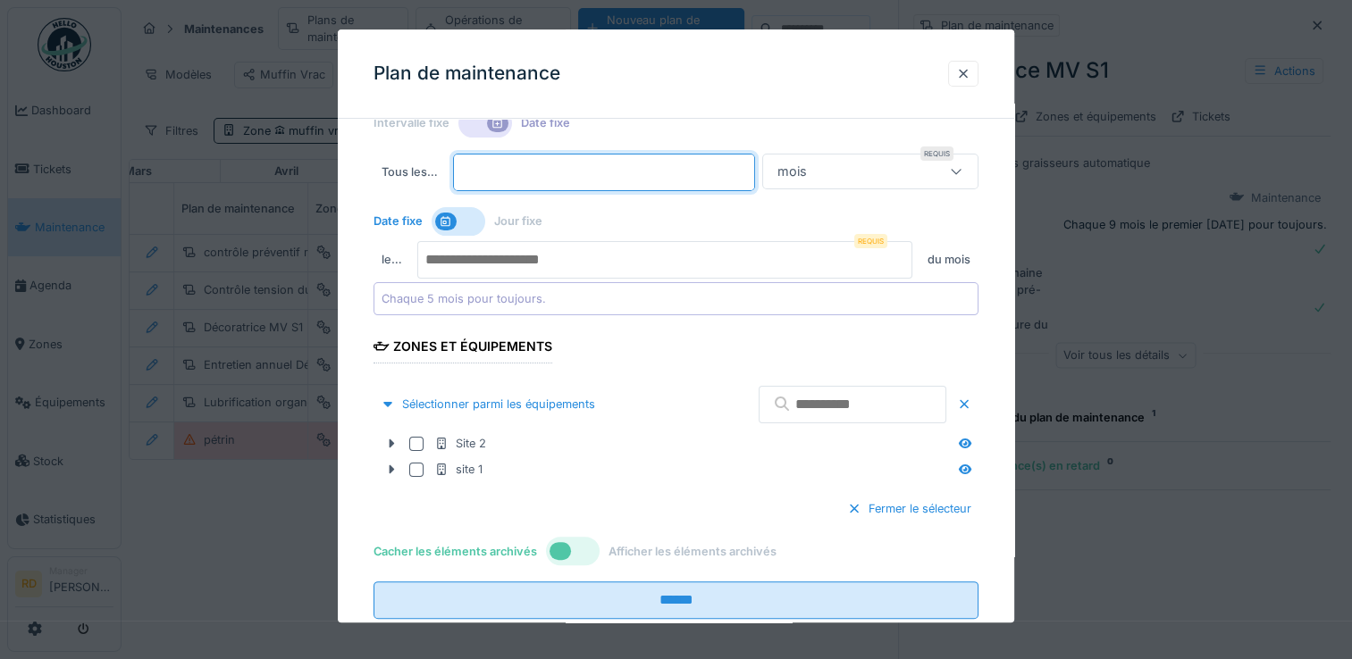
scroll to position [423, 0]
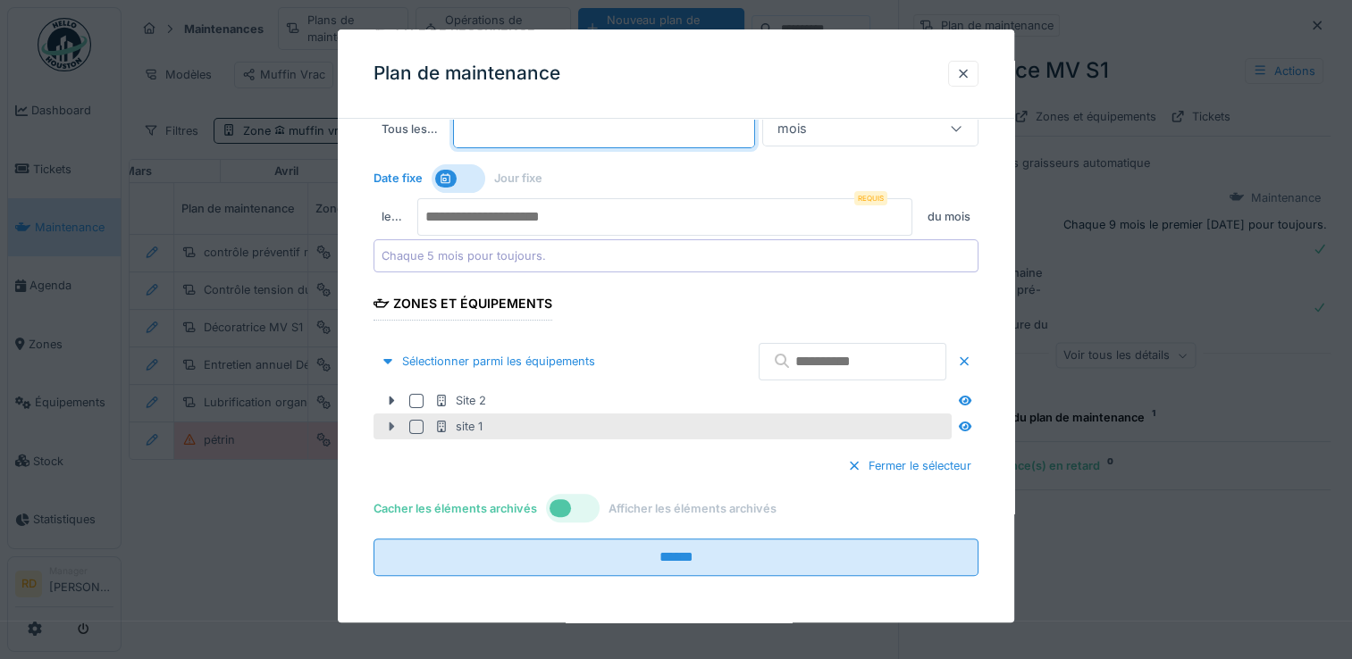
type input "*"
click at [393, 432] on div at bounding box center [391, 426] width 29 height 19
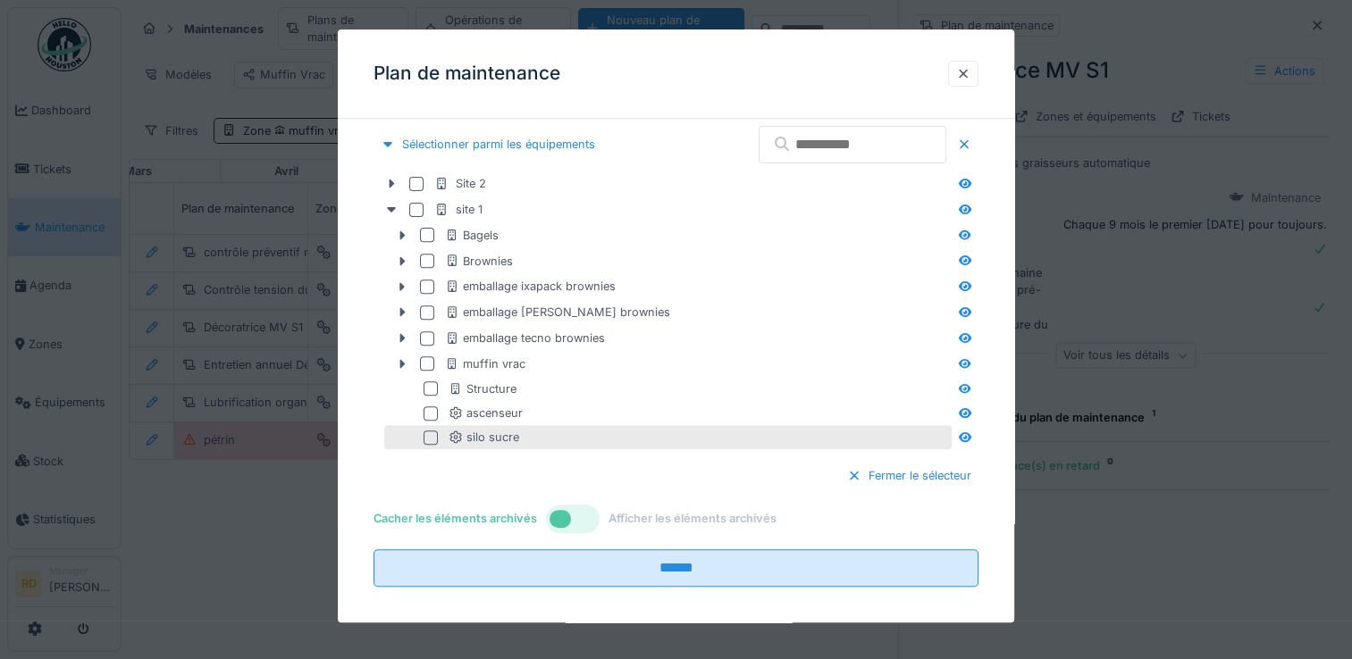
scroll to position [650, 0]
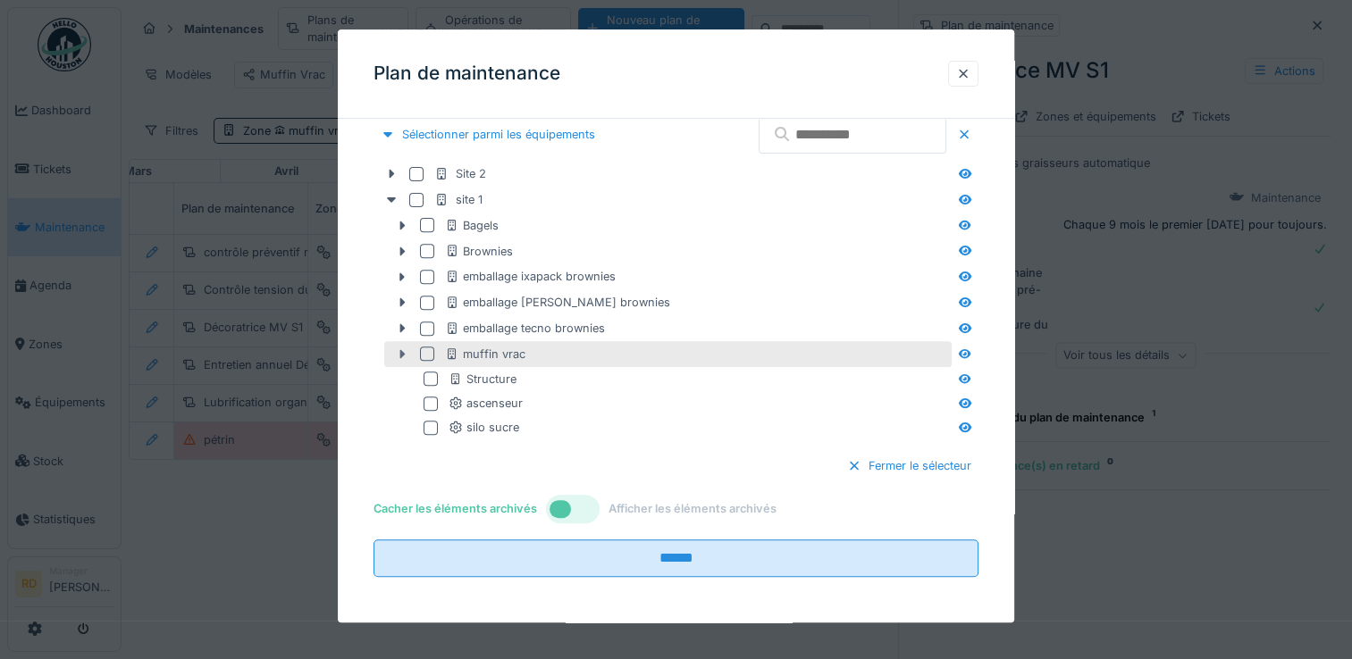
click at [403, 353] on icon at bounding box center [402, 354] width 5 height 9
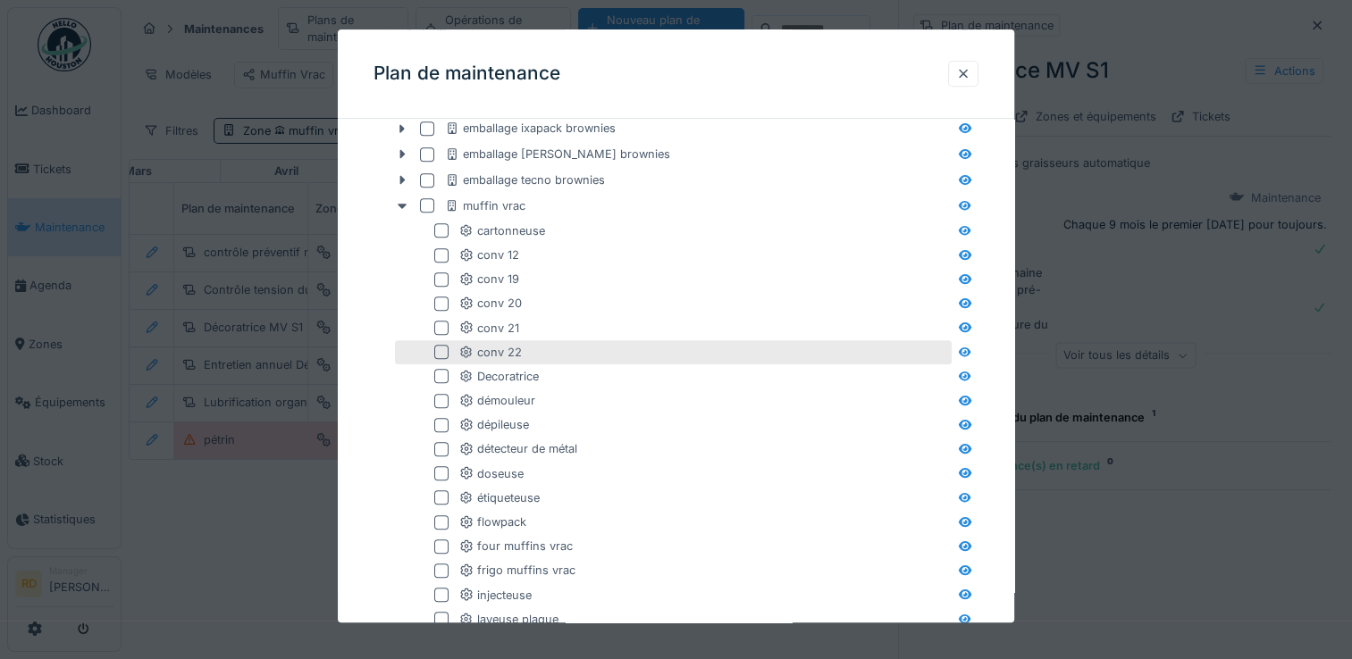
scroll to position [829, 0]
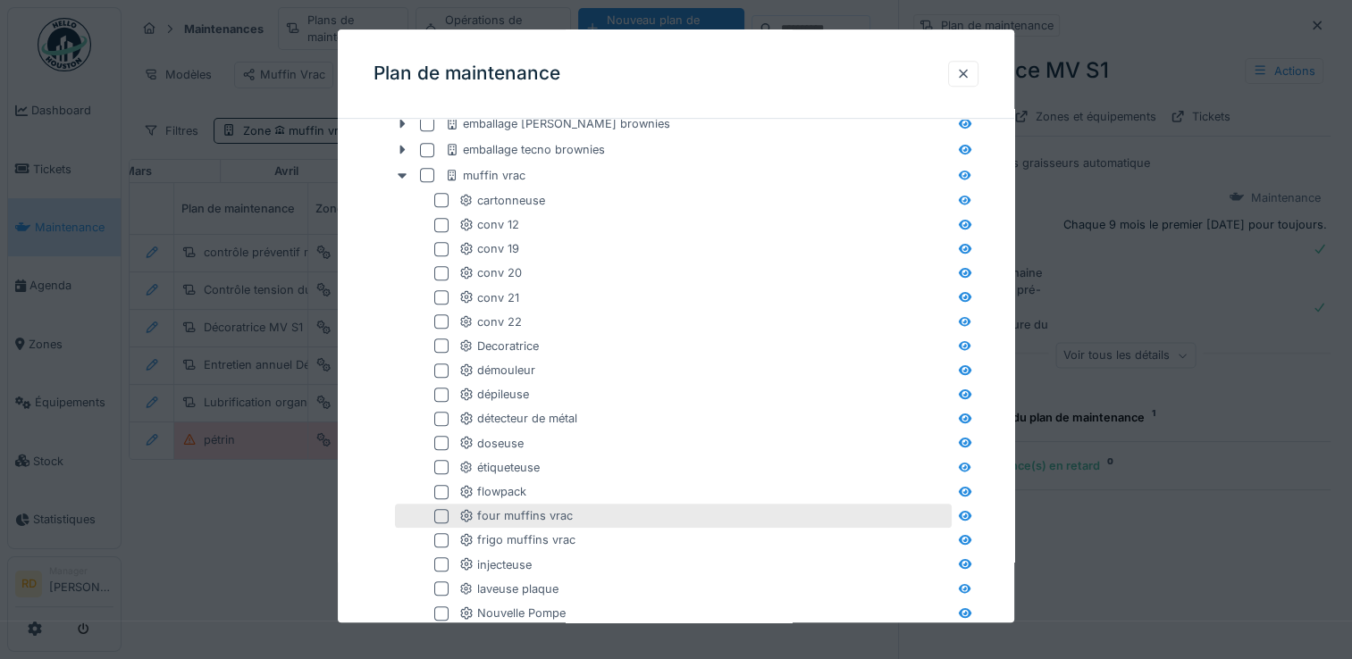
click at [440, 510] on div at bounding box center [441, 516] width 14 height 14
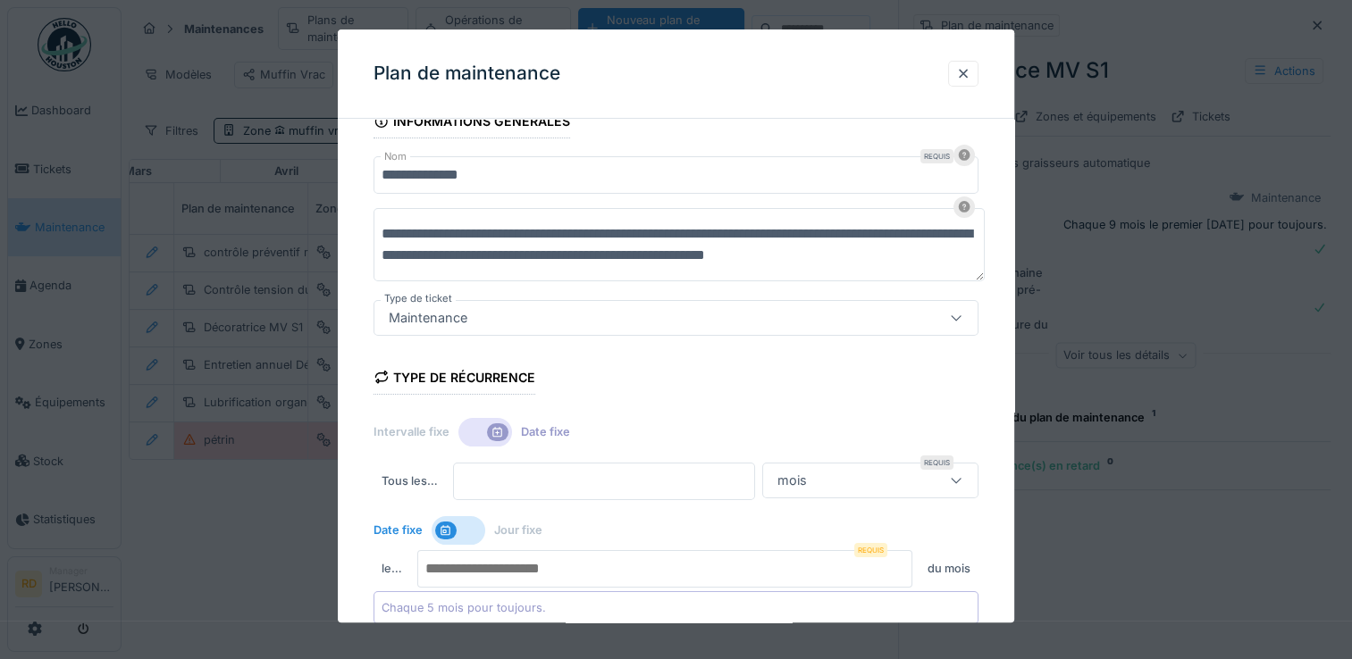
scroll to position [0, 0]
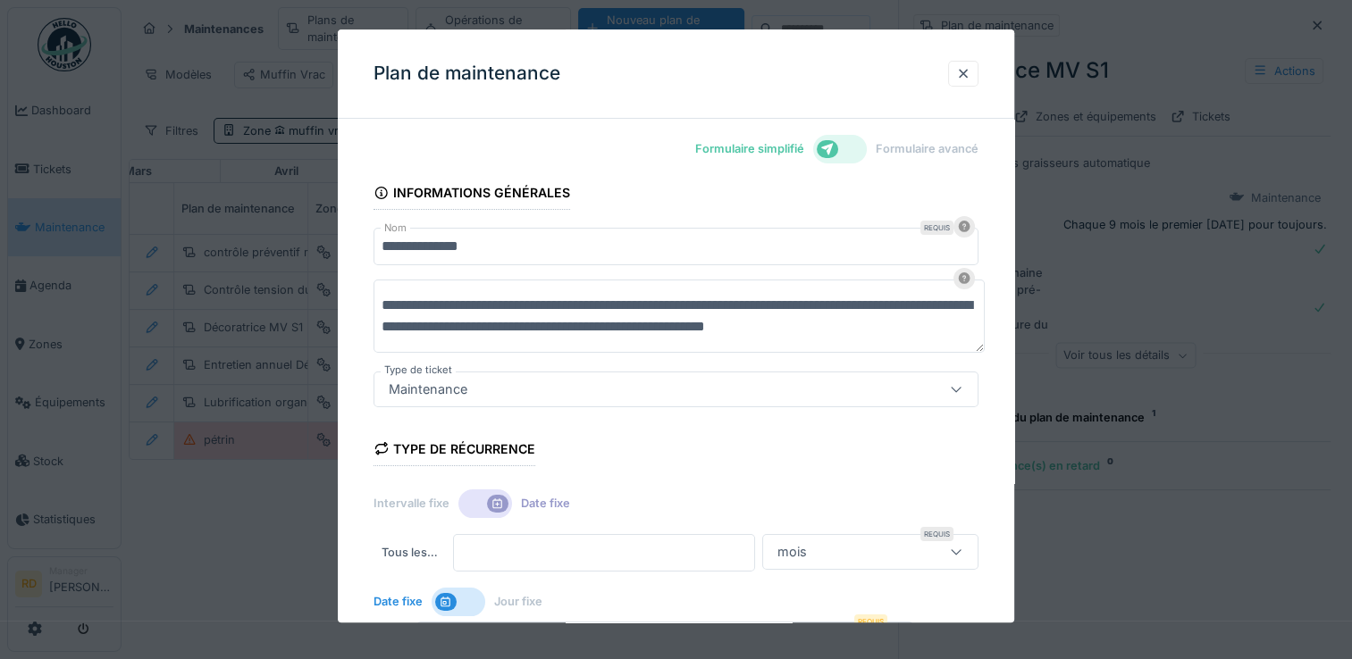
click at [965, 155] on label "Formulaire avancé" at bounding box center [926, 149] width 103 height 17
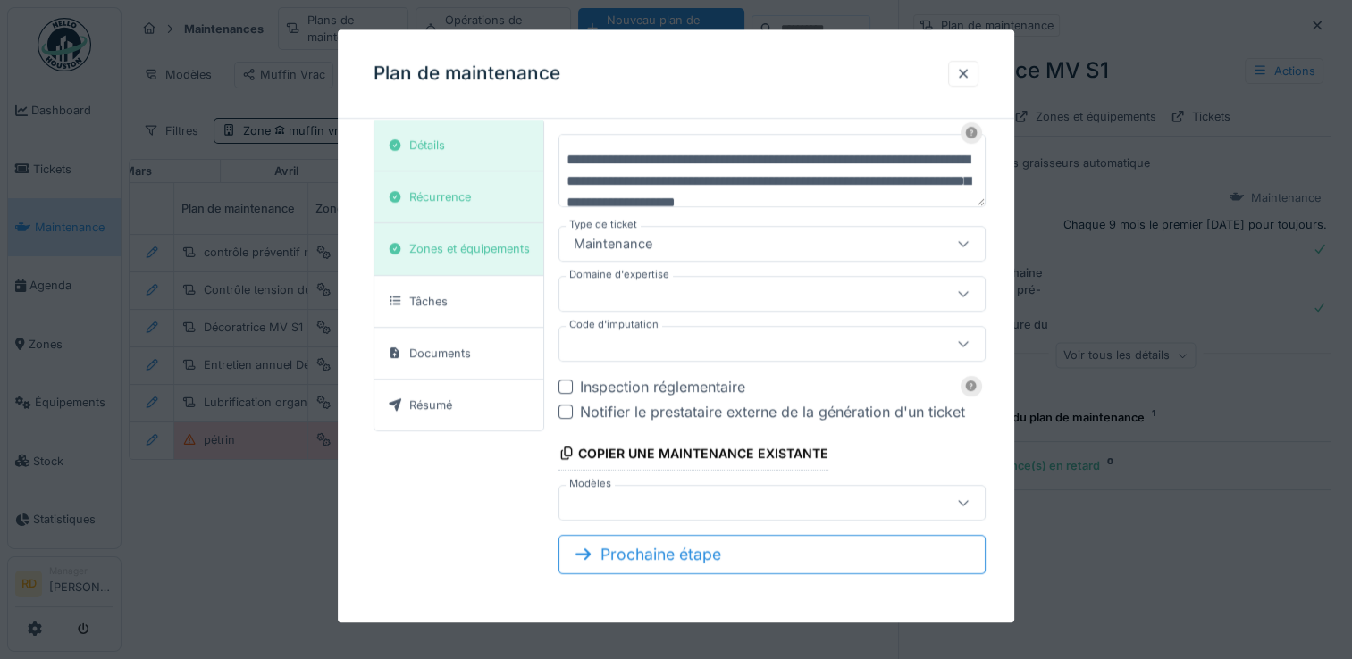
scroll to position [13, 0]
click at [481, 205] on div "Récurrence" at bounding box center [458, 198] width 169 height 52
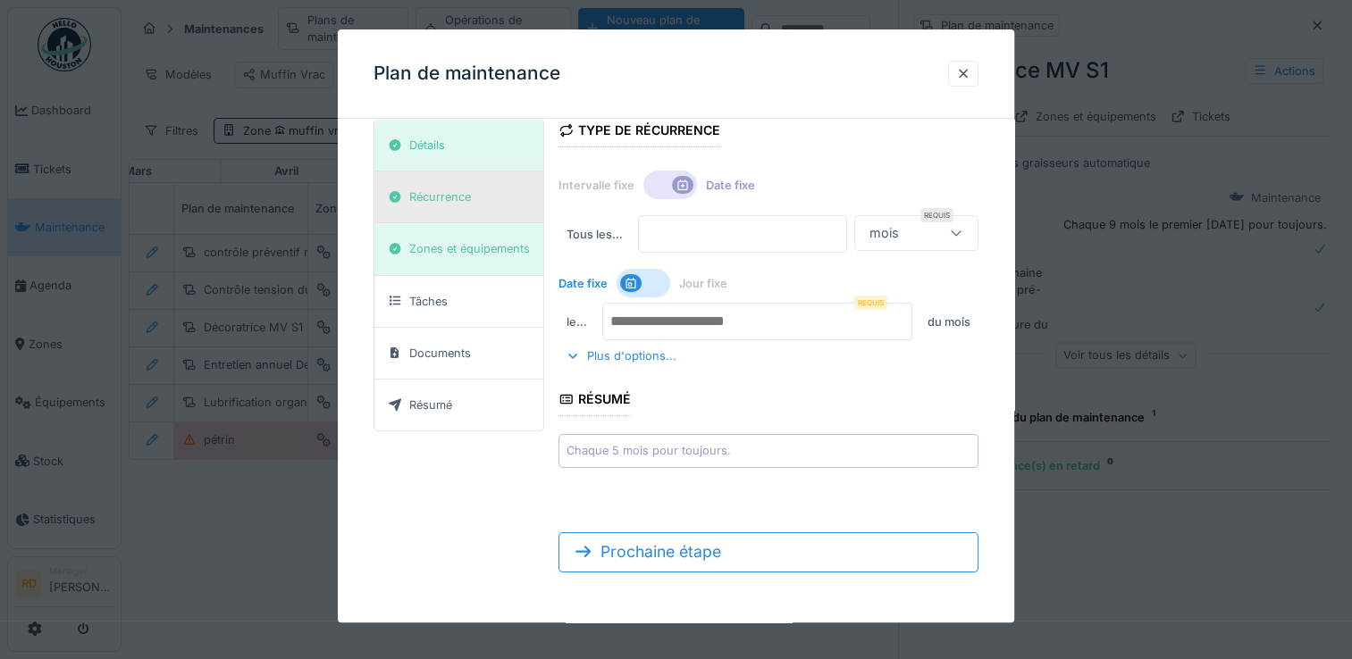
scroll to position [71, 0]
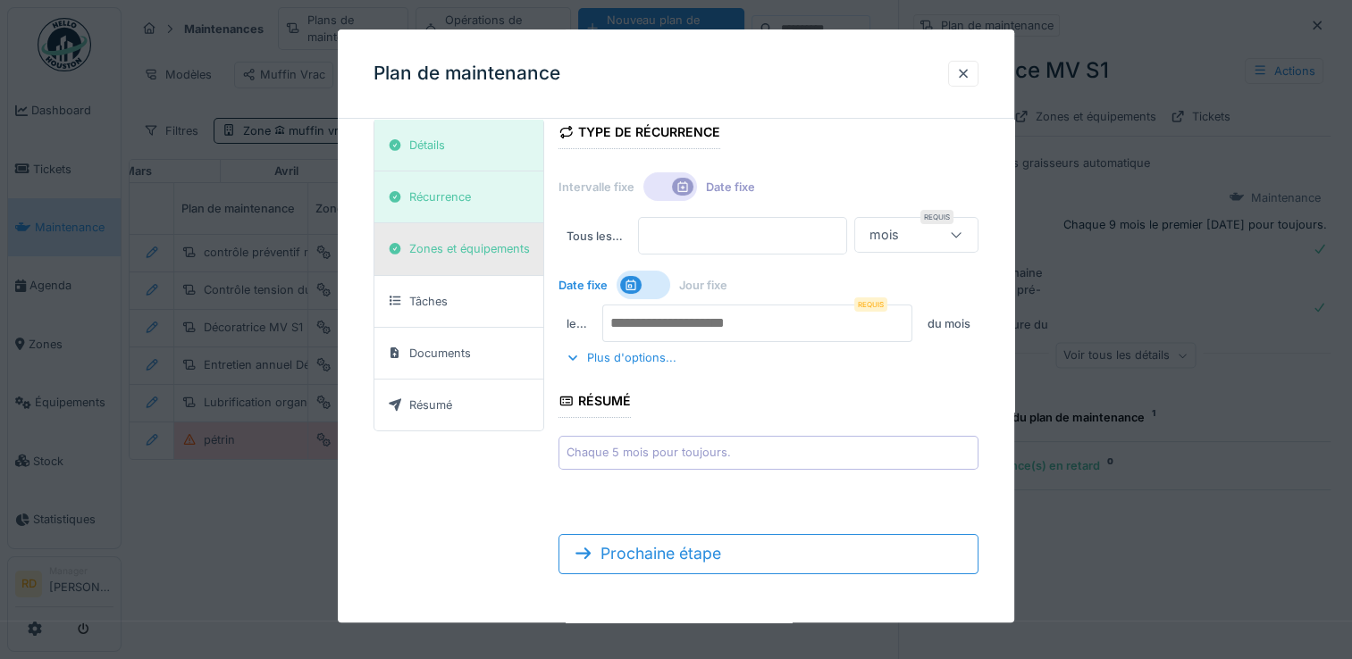
click at [479, 249] on div "Zones et équipements" at bounding box center [469, 249] width 121 height 17
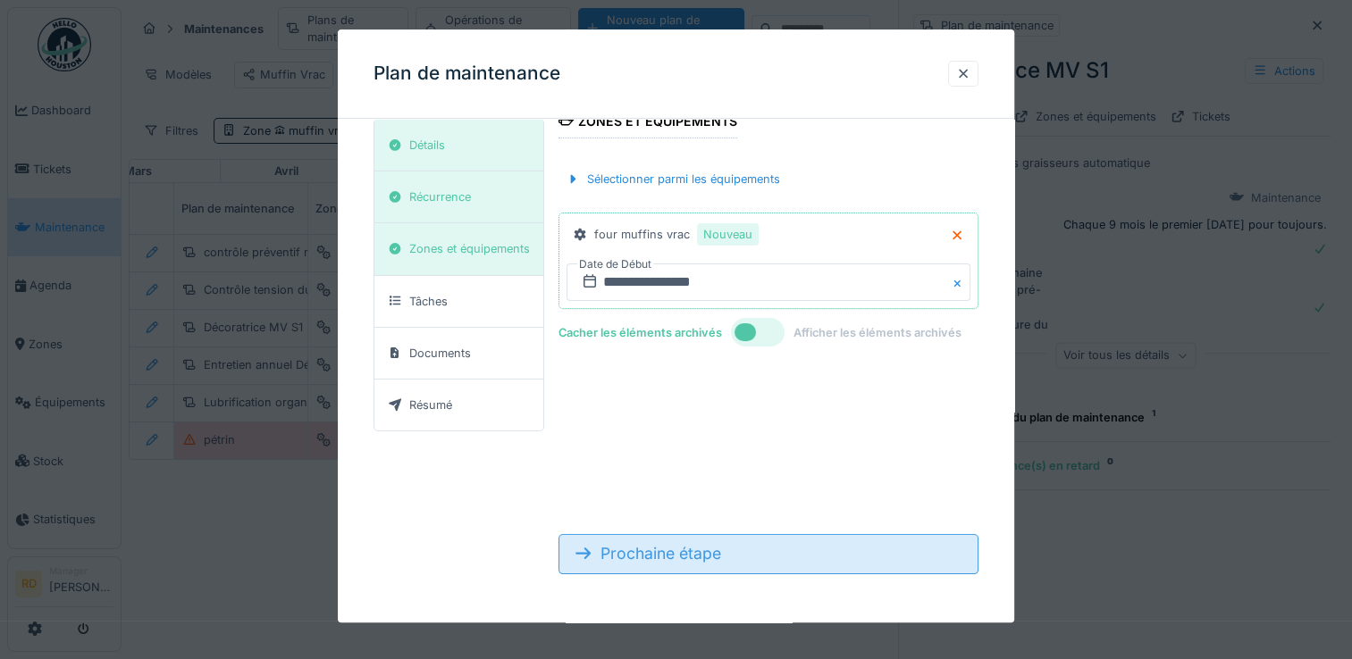
click at [686, 548] on div "Prochaine étape" at bounding box center [768, 553] width 420 height 39
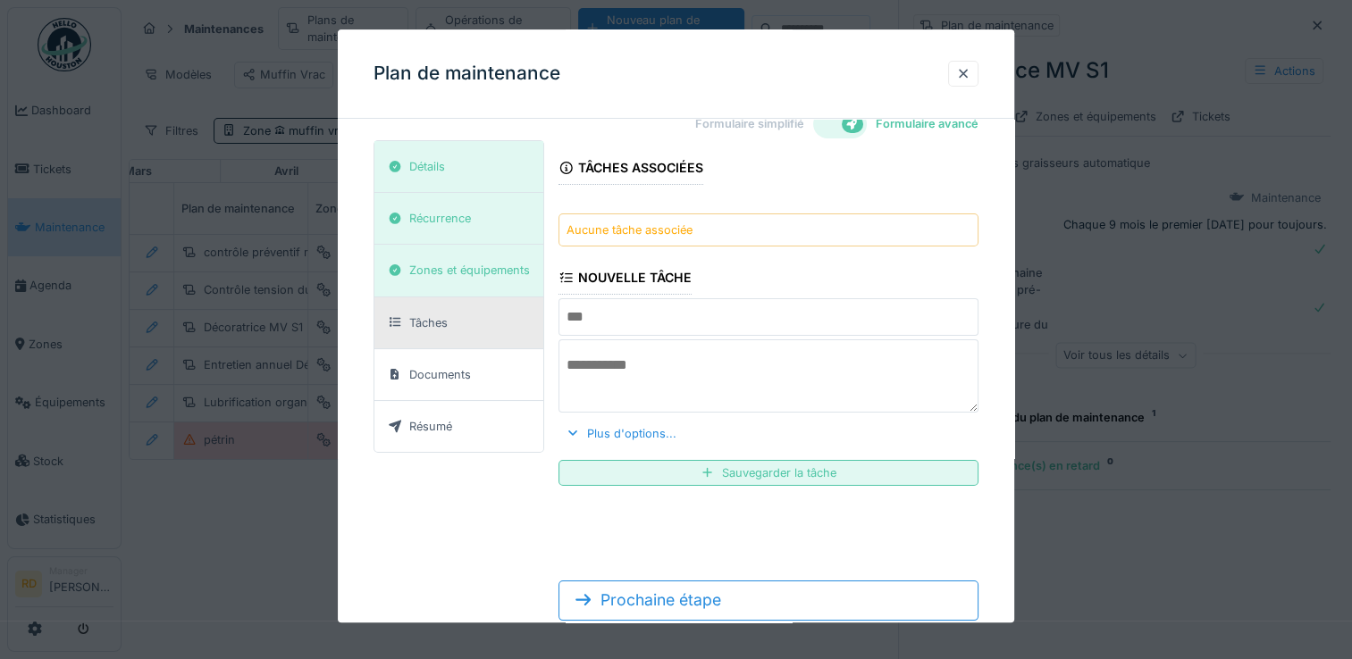
scroll to position [0, 0]
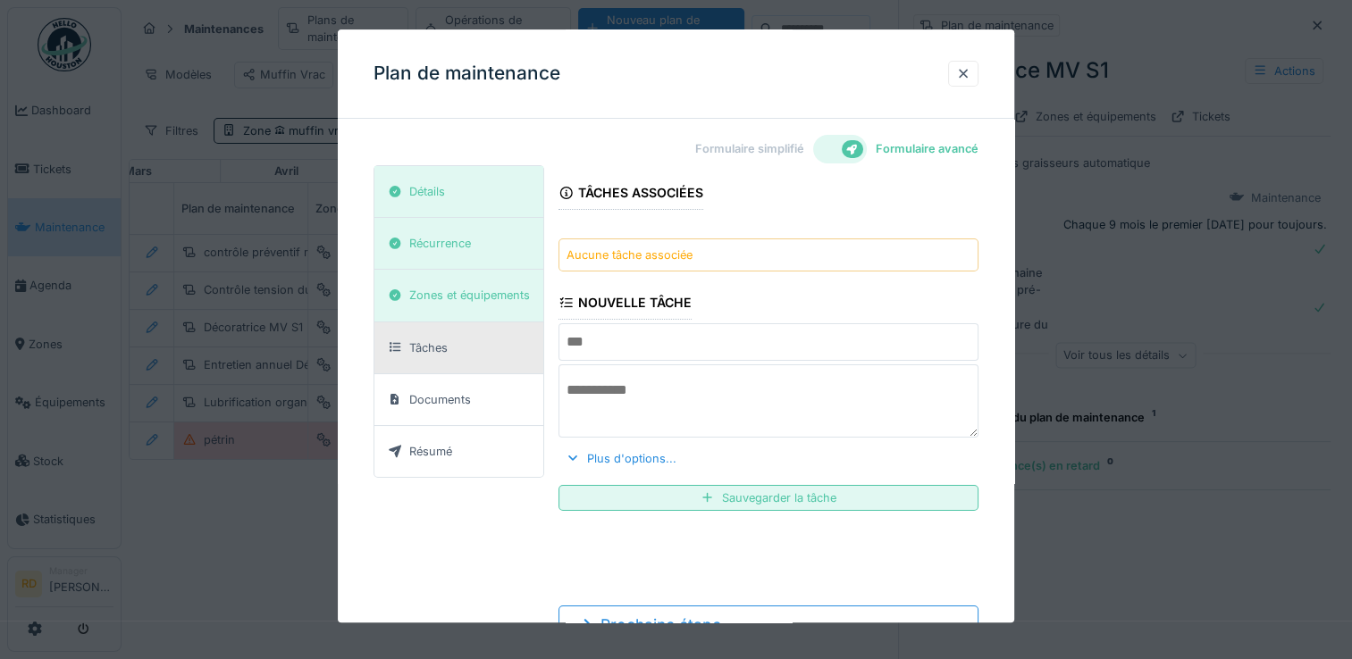
click at [701, 348] on input "text" at bounding box center [768, 343] width 420 height 38
click at [690, 396] on textarea at bounding box center [768, 401] width 420 height 73
click at [679, 348] on input "text" at bounding box center [768, 343] width 420 height 38
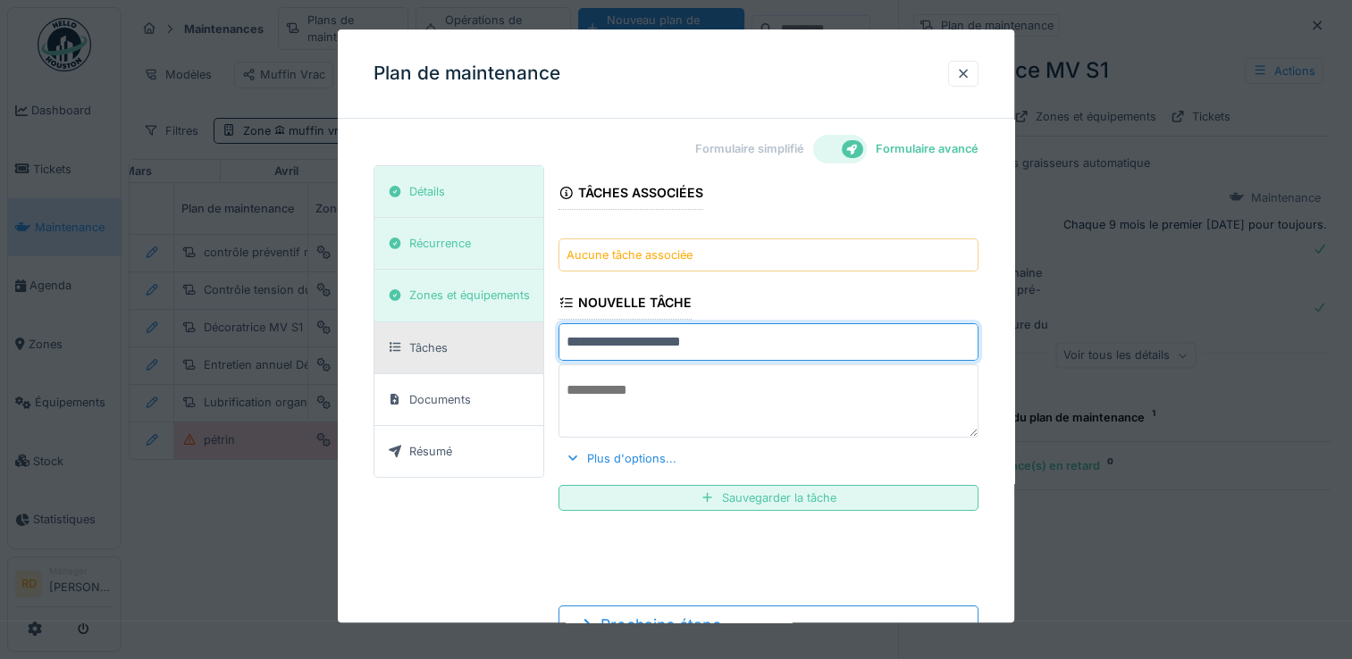
type input "**********"
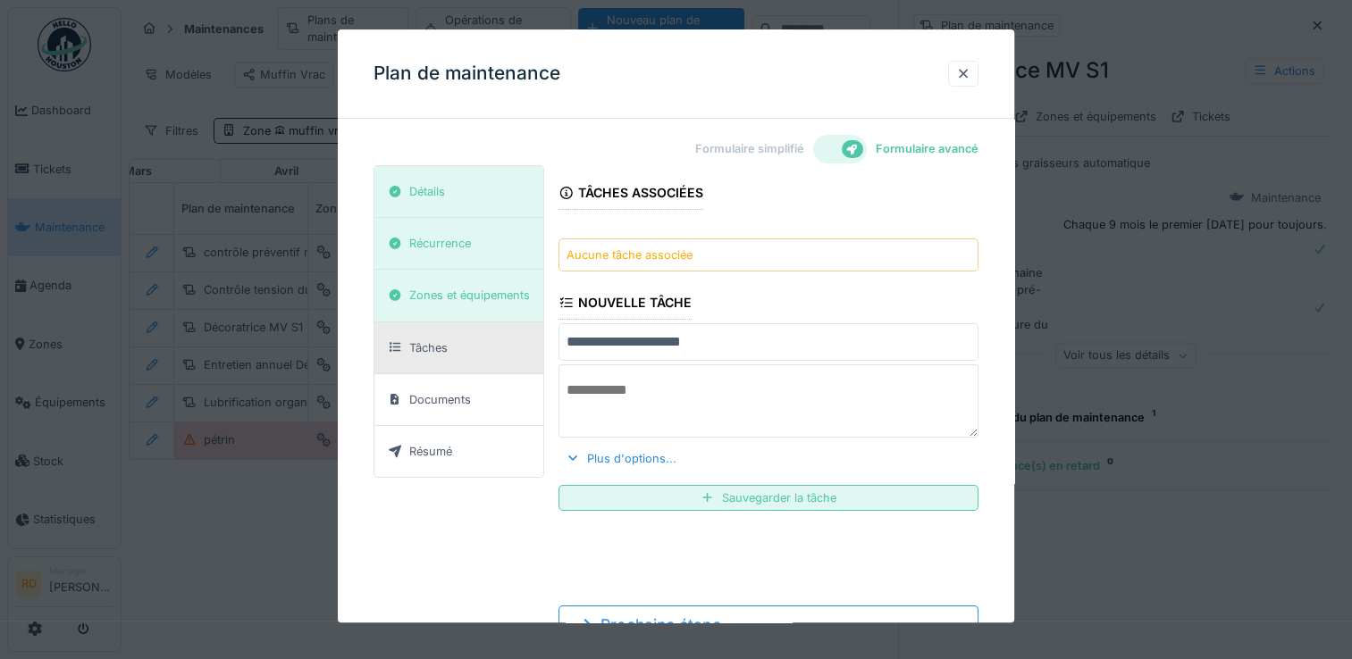
click at [636, 415] on textarea at bounding box center [768, 401] width 420 height 73
type textarea "**********"
click at [579, 456] on div "Plus d'options..." at bounding box center [620, 458] width 125 height 24
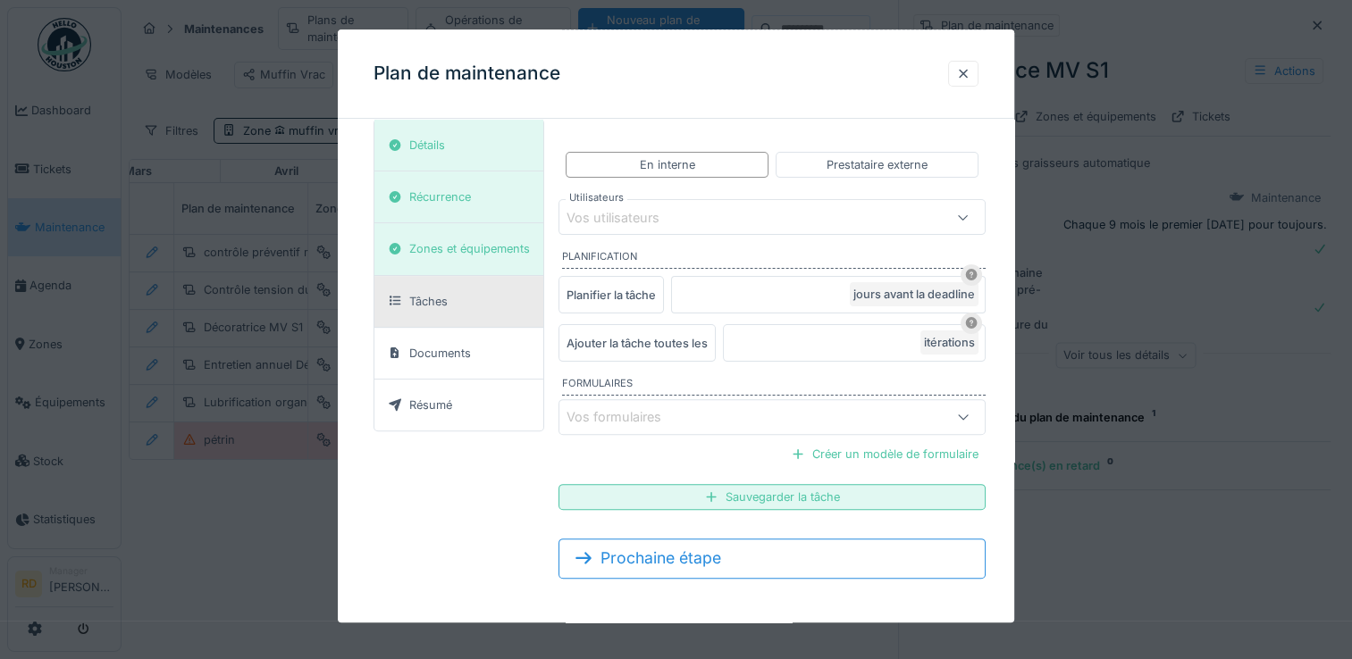
scroll to position [475, 0]
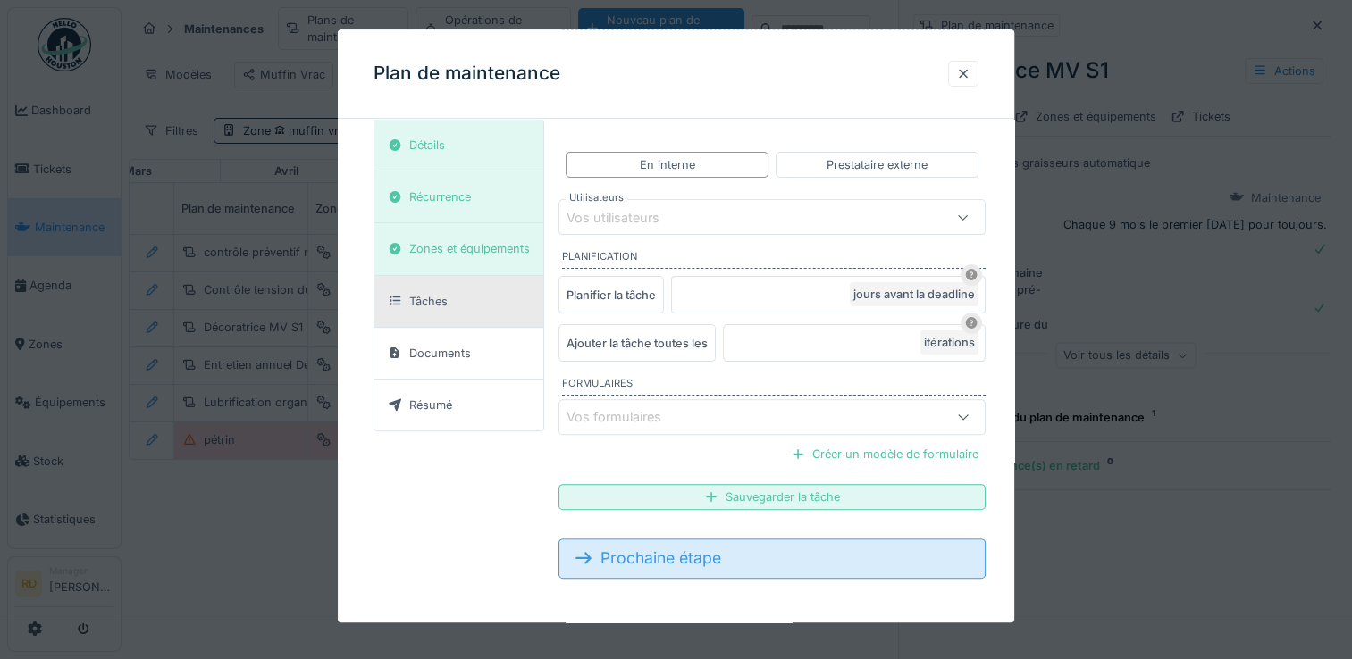
click at [624, 555] on div "Prochaine étape" at bounding box center [771, 559] width 427 height 39
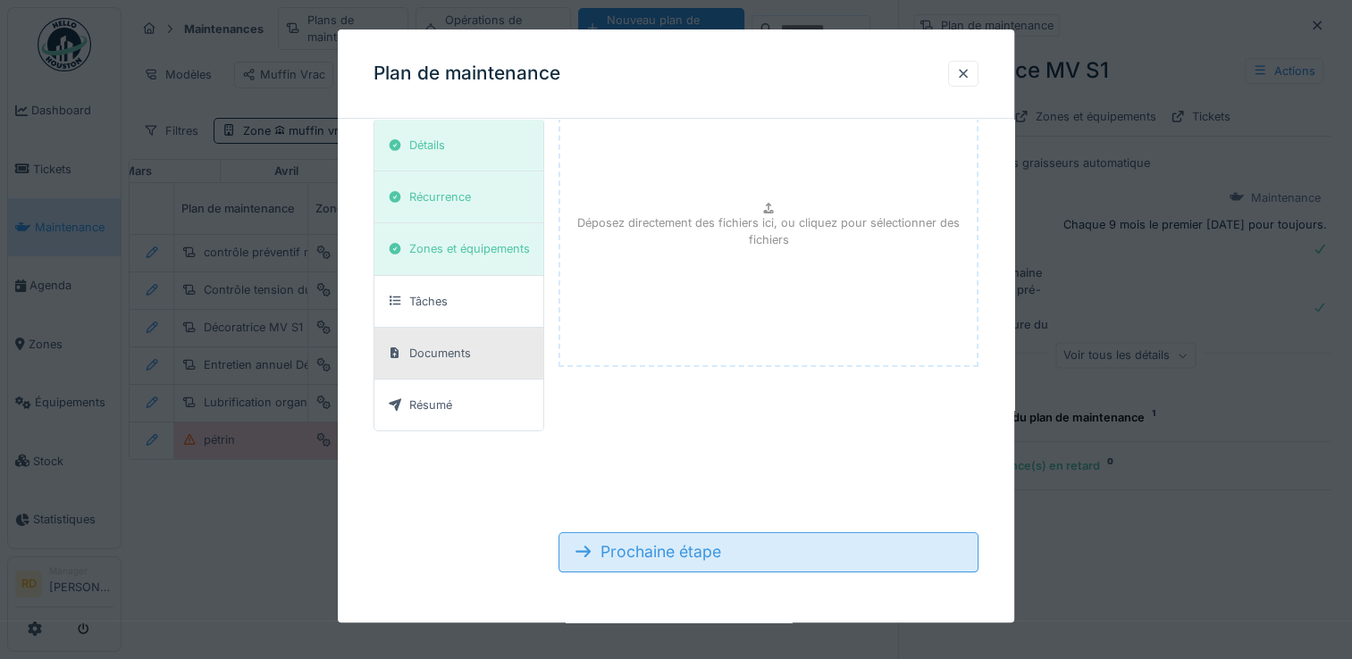
scroll to position [71, 0]
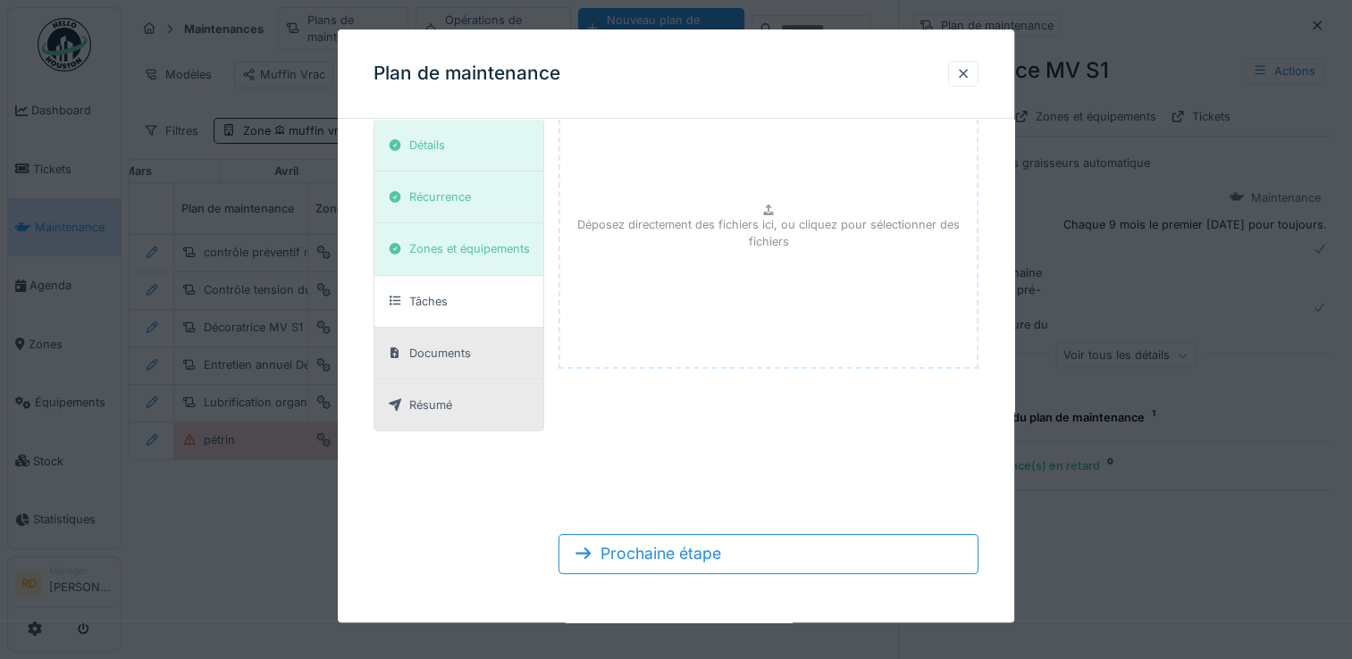
click at [447, 404] on div "Résumé" at bounding box center [430, 405] width 43 height 17
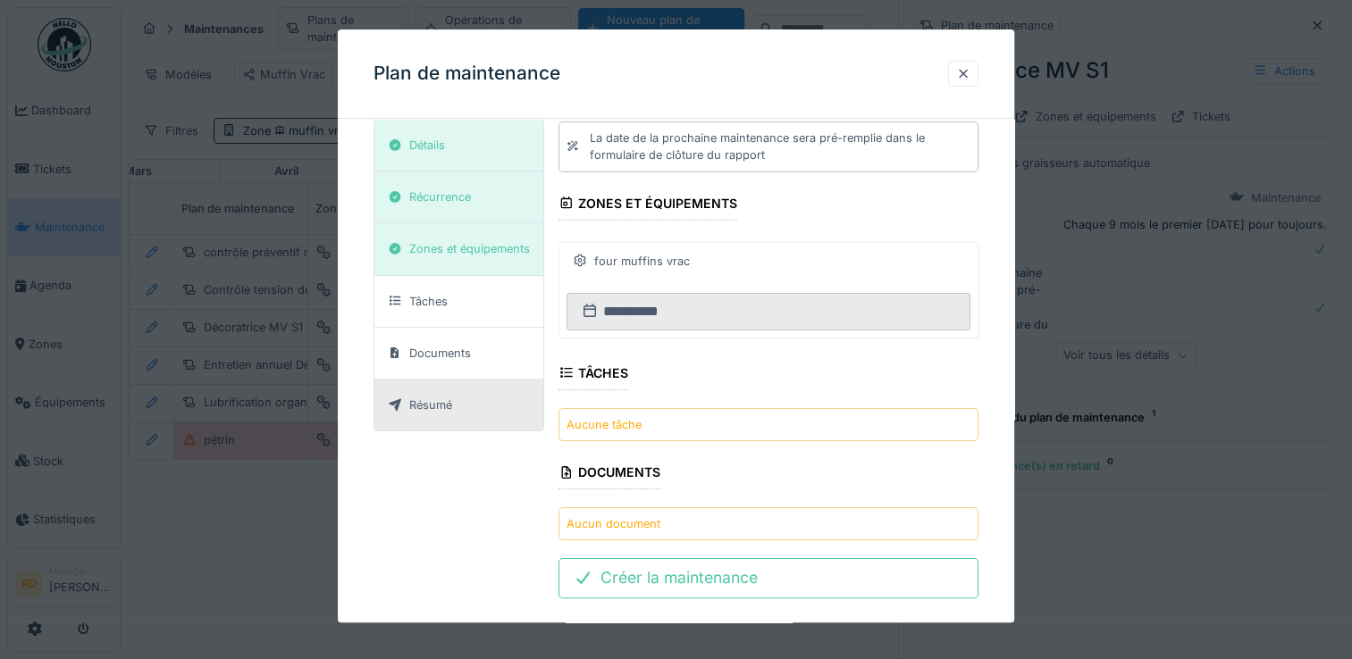
scroll to position [311, 0]
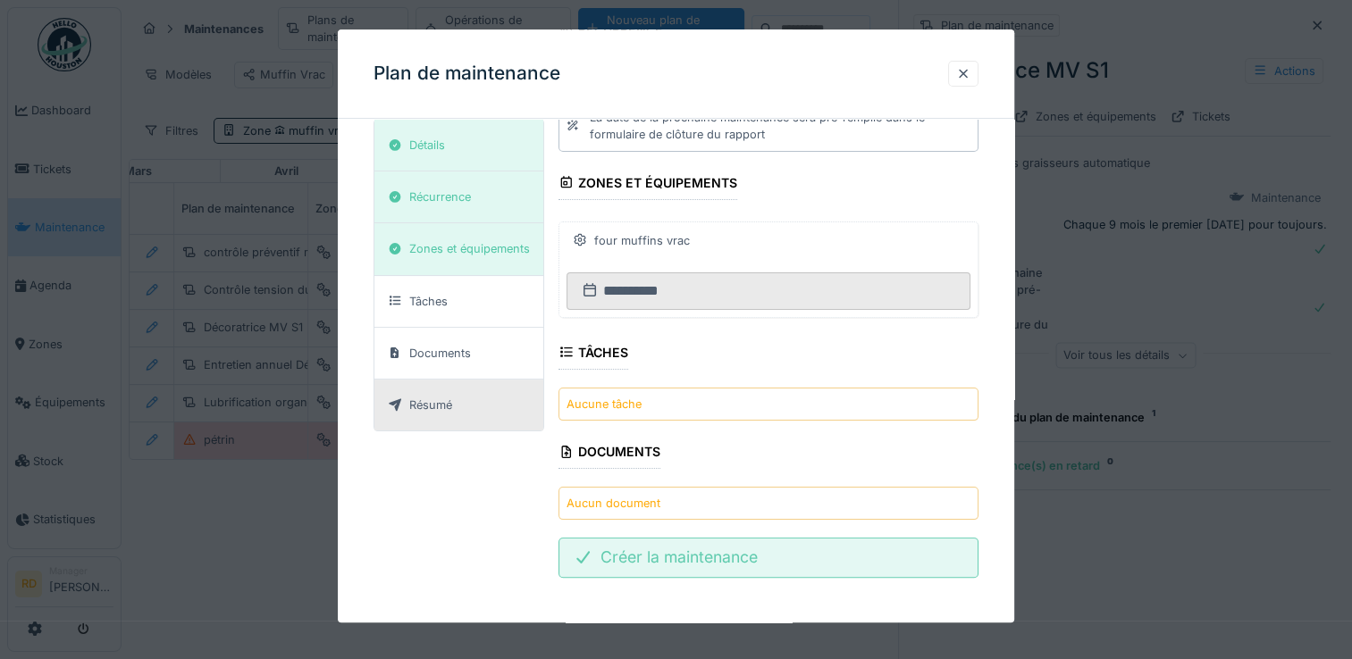
click at [666, 559] on div "Créer la maintenance" at bounding box center [768, 557] width 420 height 39
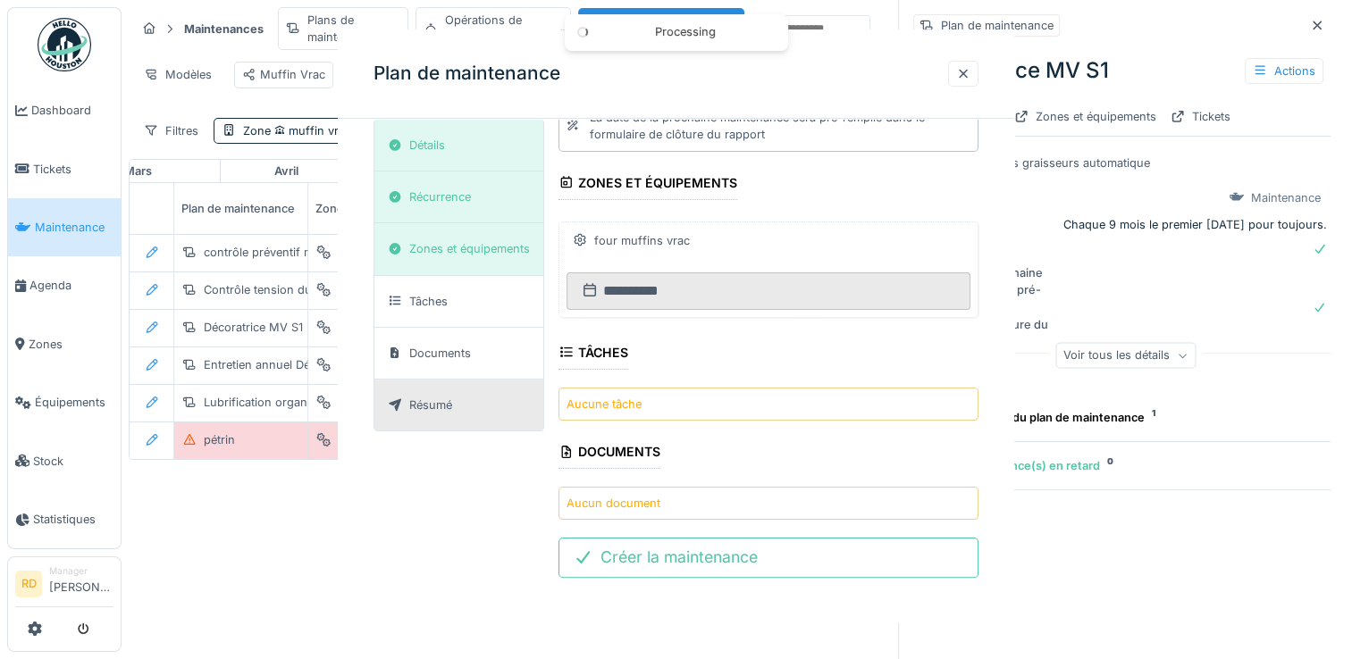
scroll to position [0, 0]
